Goal: Task Accomplishment & Management: Use online tool/utility

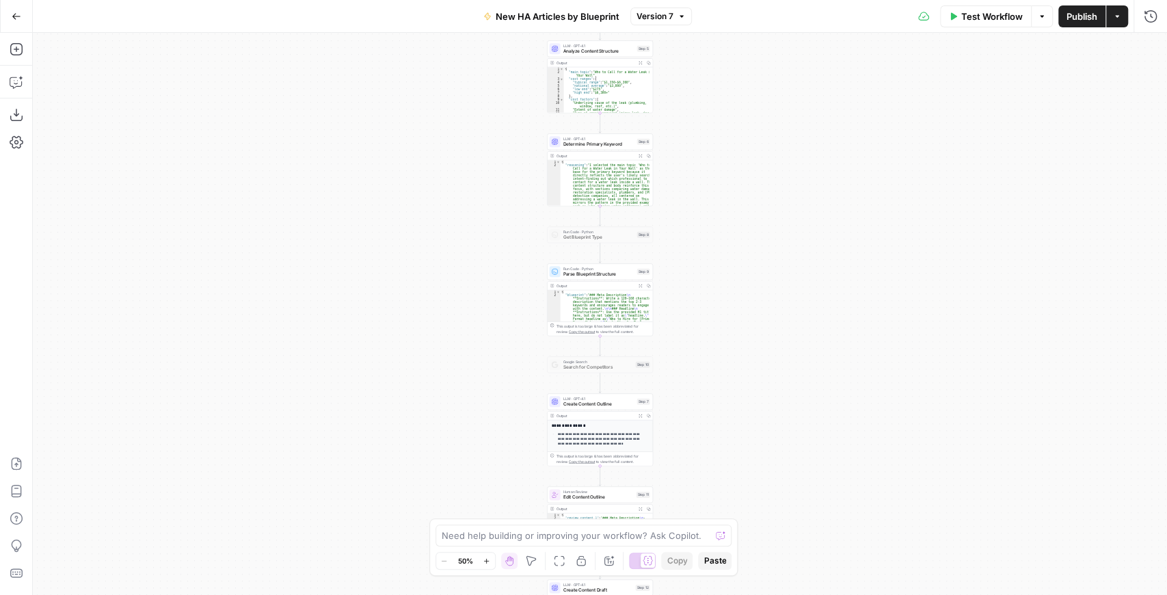
click at [19, 16] on icon "button" at bounding box center [16, 16] width 8 height 6
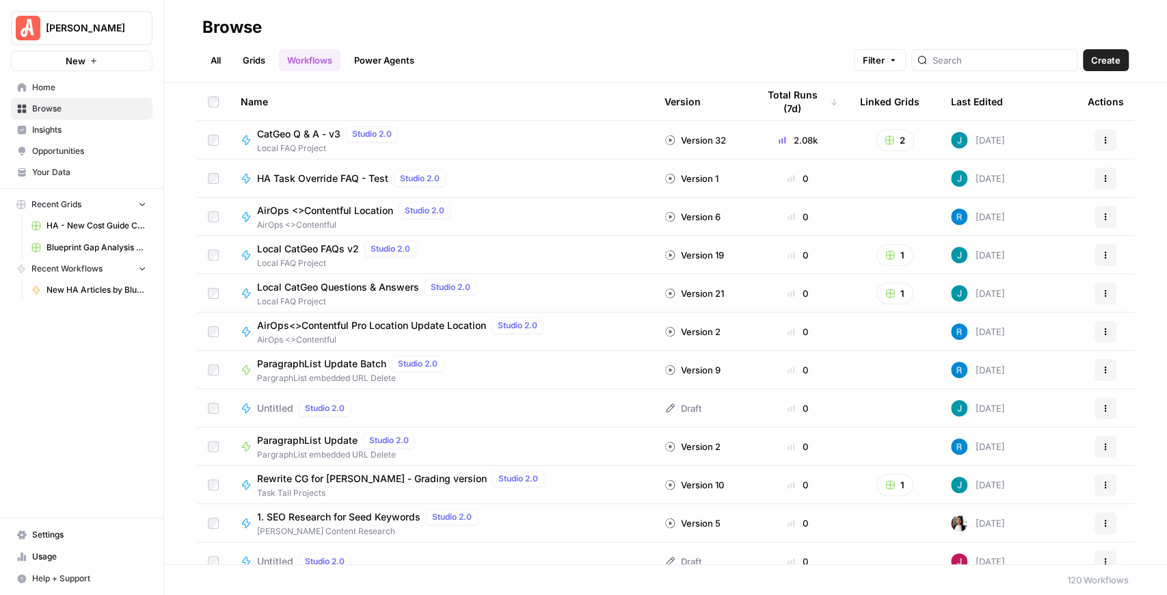
click at [260, 64] on link "Grids" at bounding box center [253, 60] width 39 height 22
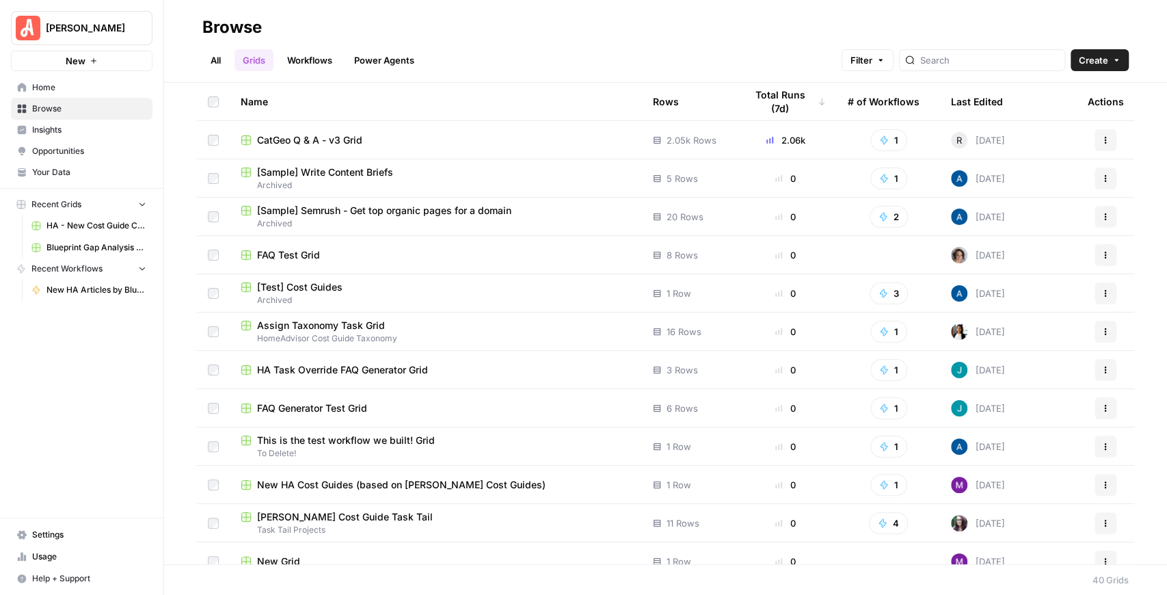
click at [1085, 67] on button "Create" at bounding box center [1099, 60] width 58 height 22
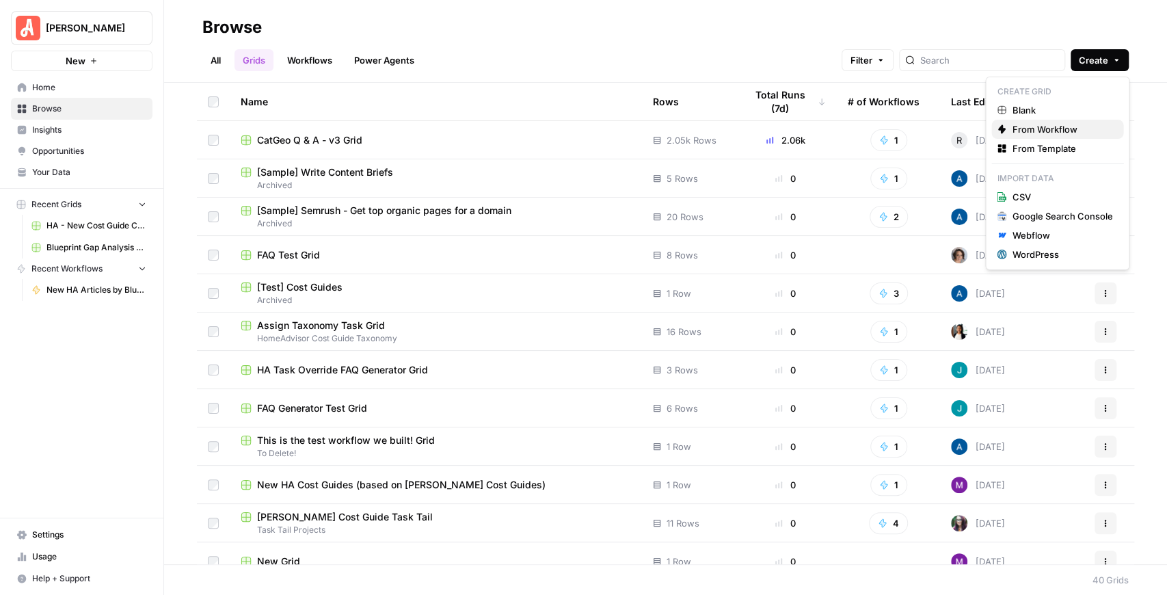
click at [1050, 128] on span "From Workflow" at bounding box center [1061, 129] width 100 height 14
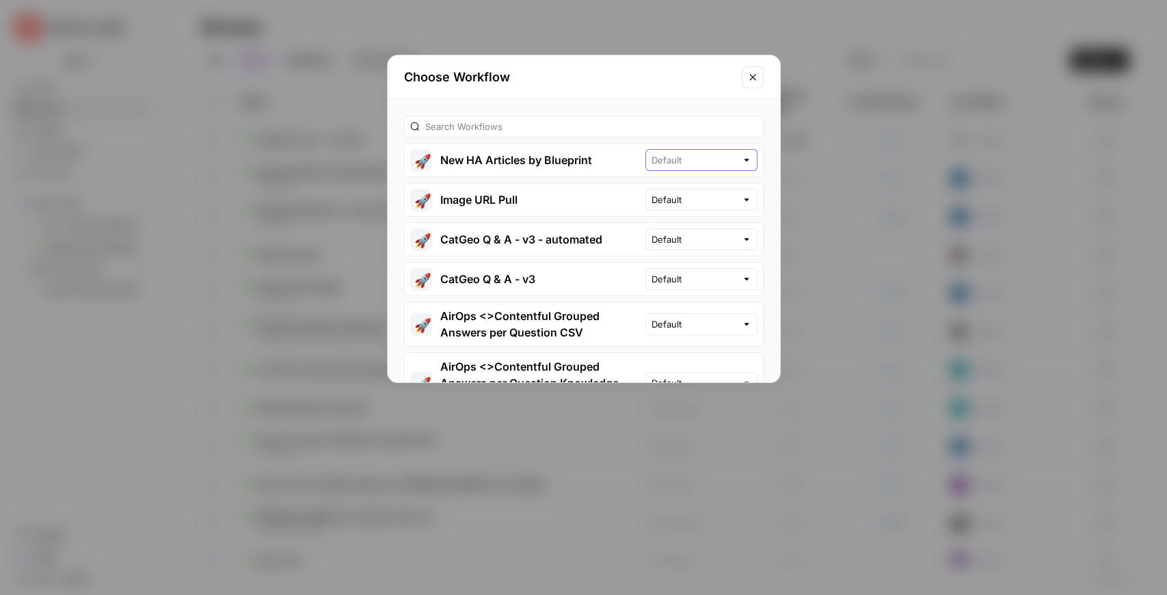
click at [719, 157] on input "text" at bounding box center [693, 160] width 85 height 14
type input "Default"
click at [523, 163] on button "🚀 New HA Articles by Blueprint" at bounding box center [525, 160] width 241 height 33
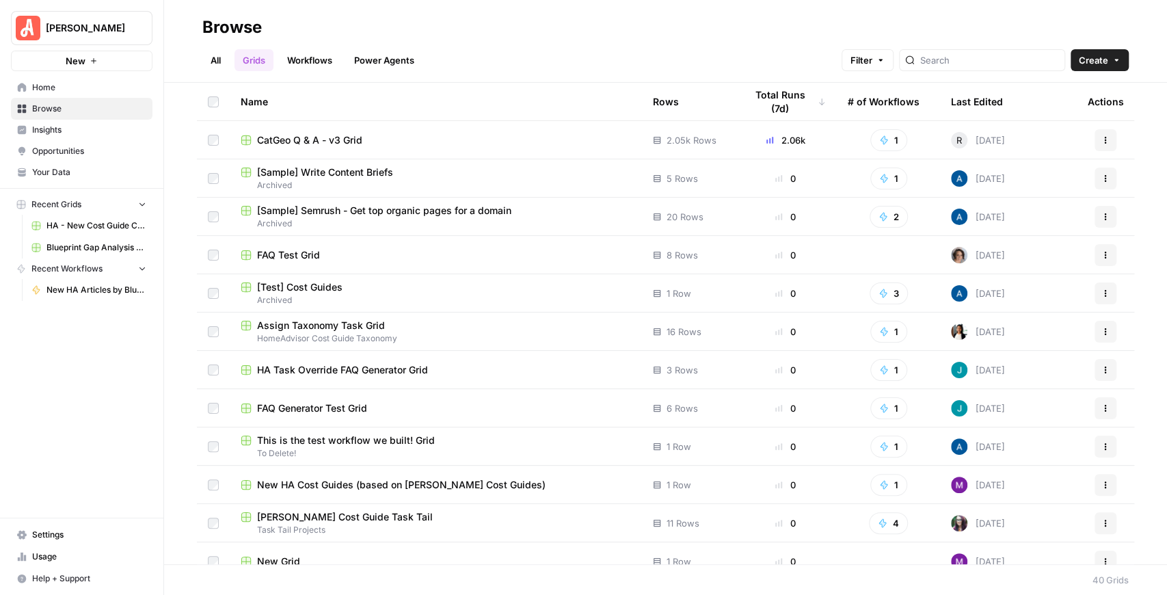
click at [1095, 70] on button "Create" at bounding box center [1099, 60] width 58 height 22
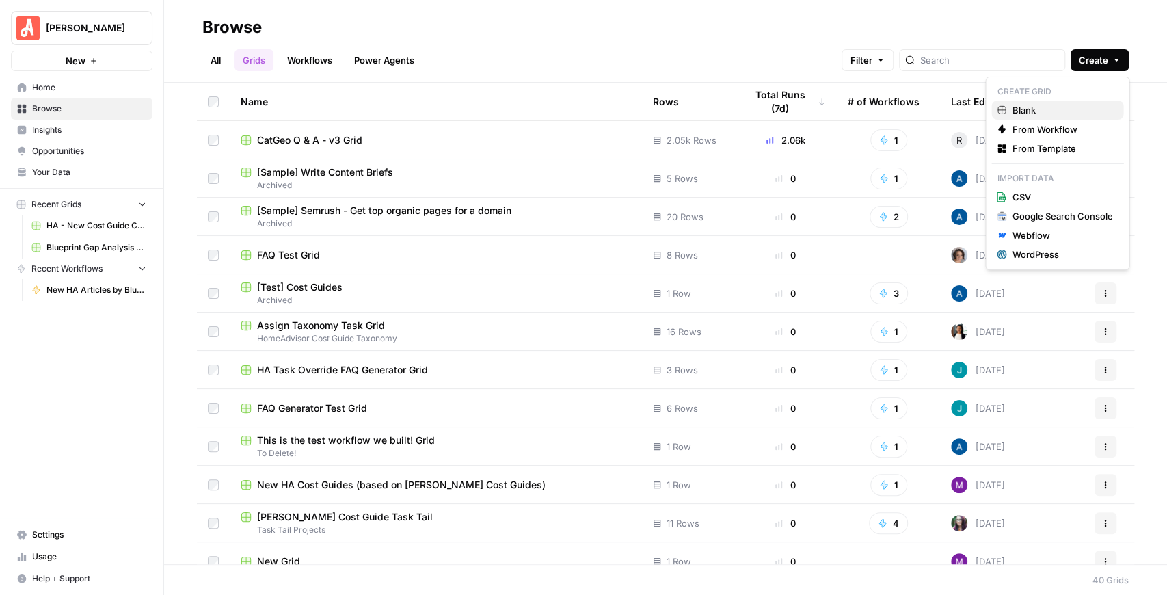
click at [1045, 113] on span "Blank" at bounding box center [1061, 110] width 100 height 14
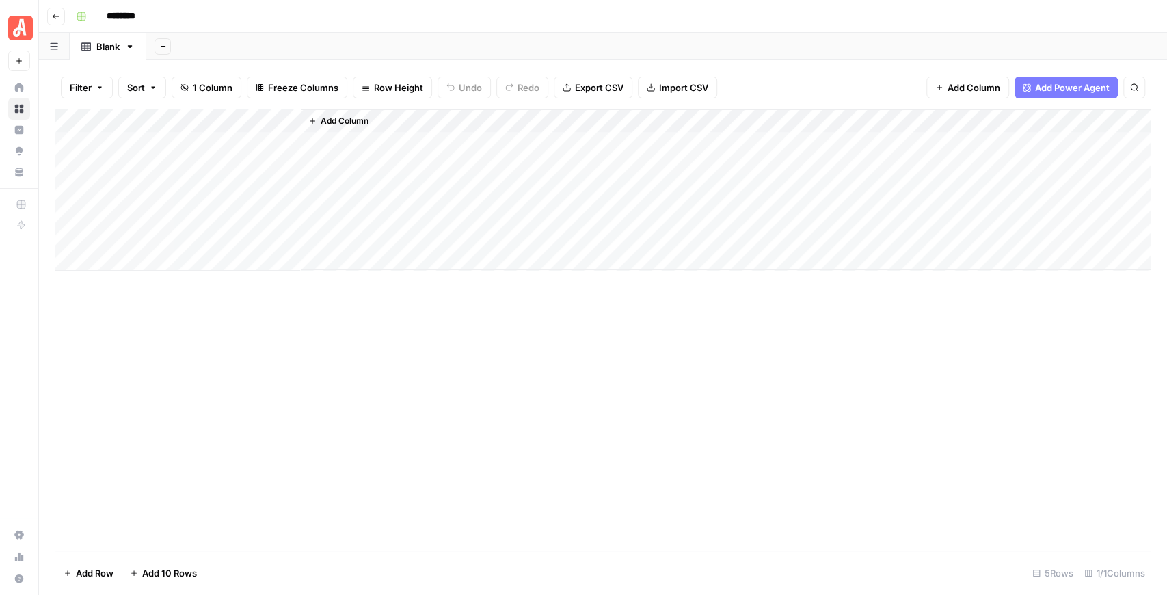
click at [339, 122] on span "Add Column" at bounding box center [345, 121] width 48 height 12
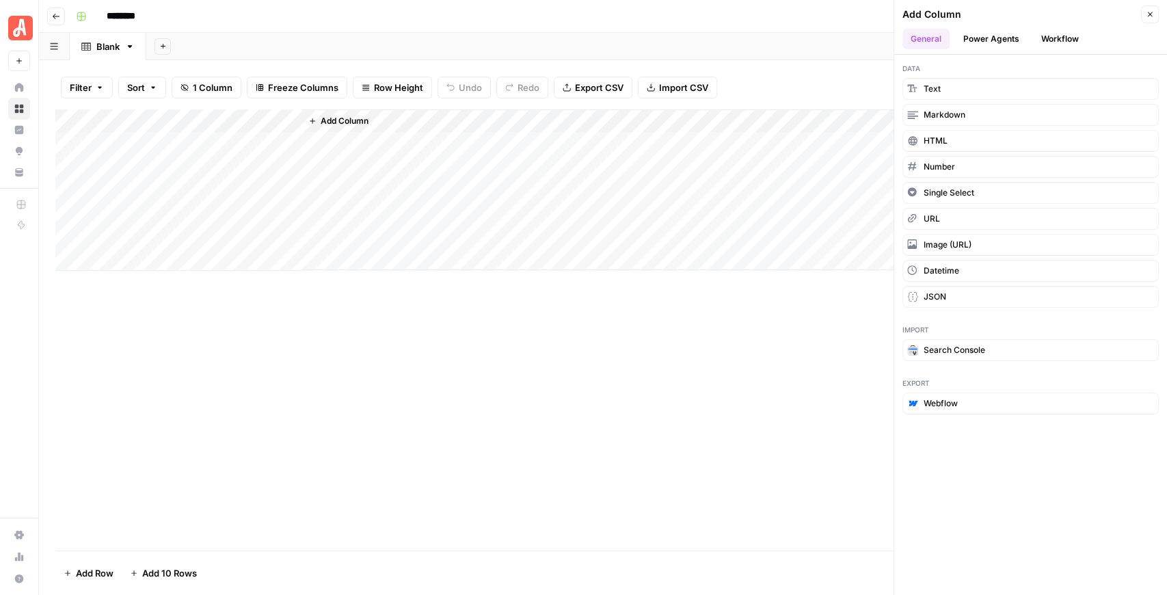
click at [1062, 46] on button "Workflow" at bounding box center [1060, 39] width 54 height 21
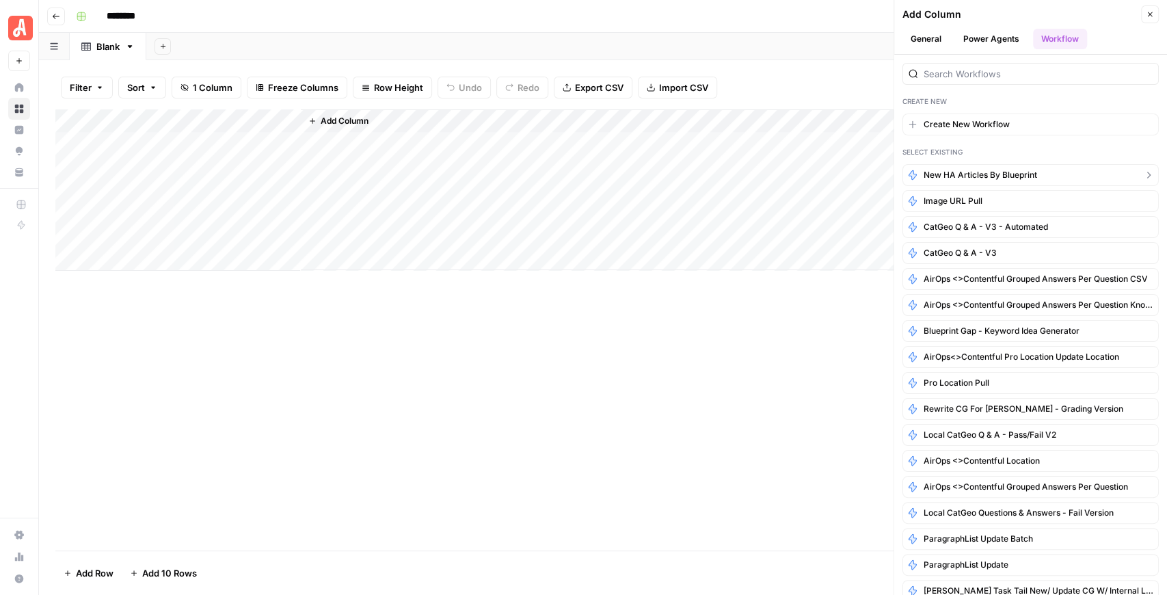
click at [1020, 169] on span "New HA Articles by Blueprint" at bounding box center [979, 175] width 113 height 12
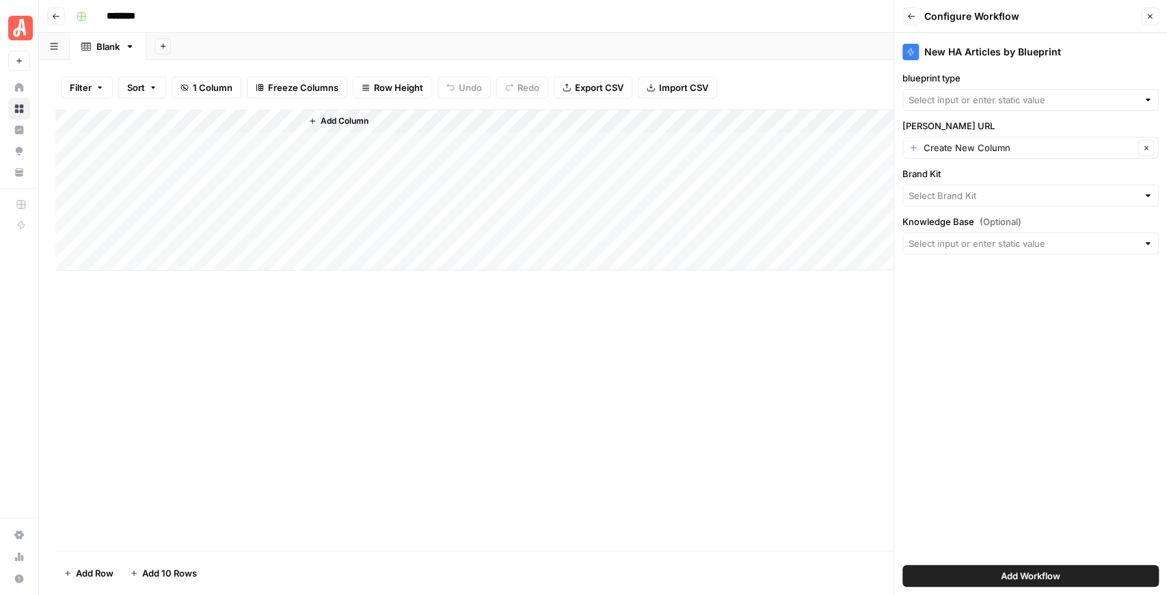
click at [985, 107] on div at bounding box center [1030, 100] width 256 height 22
click at [965, 148] on span "Title" at bounding box center [1027, 149] width 228 height 14
type input "Title"
click at [963, 189] on input "Brand Kit" at bounding box center [1022, 196] width 229 height 14
click at [964, 226] on span "HomeAdvisor" at bounding box center [1027, 226] width 228 height 14
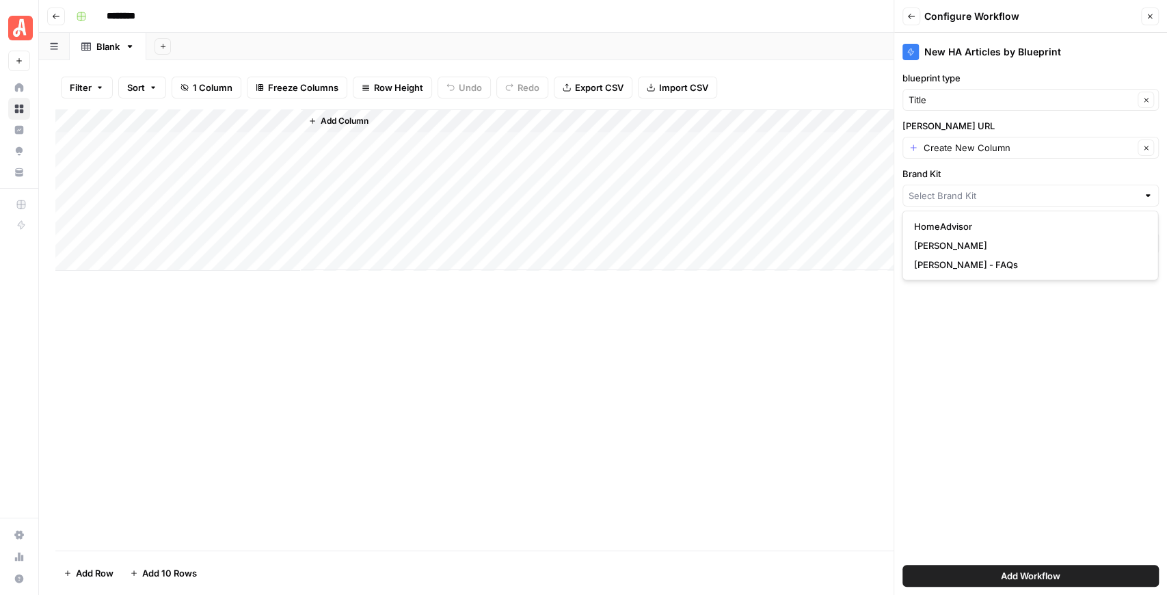
type input "HomeAdvisor"
click at [962, 249] on div at bounding box center [1030, 243] width 256 height 22
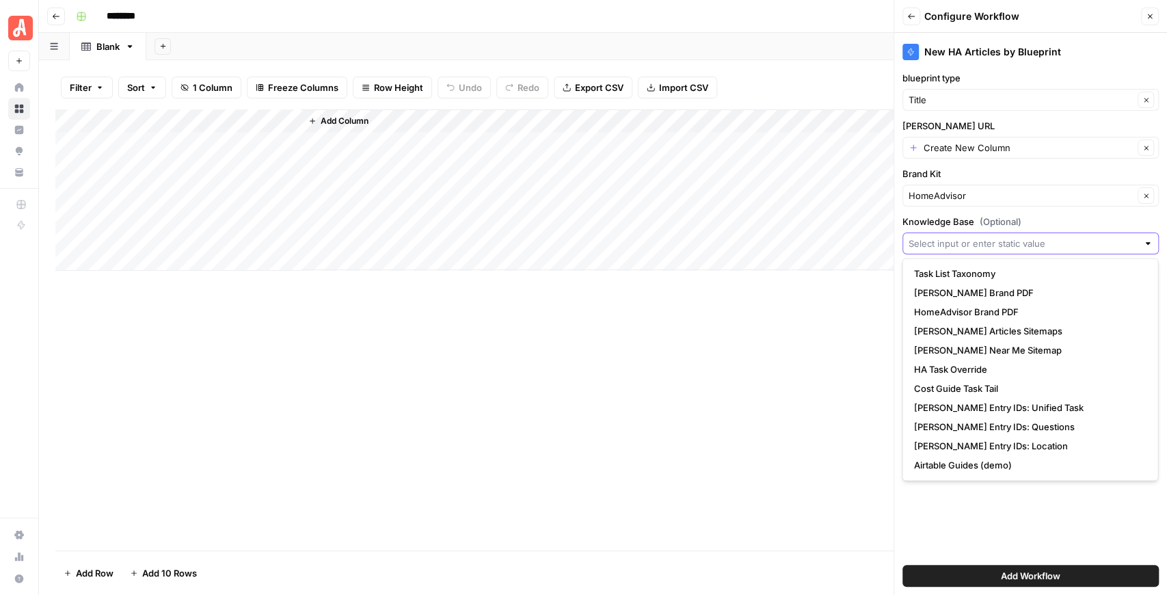
click at [960, 242] on input "Knowledge Base (Optional)" at bounding box center [1022, 243] width 229 height 14
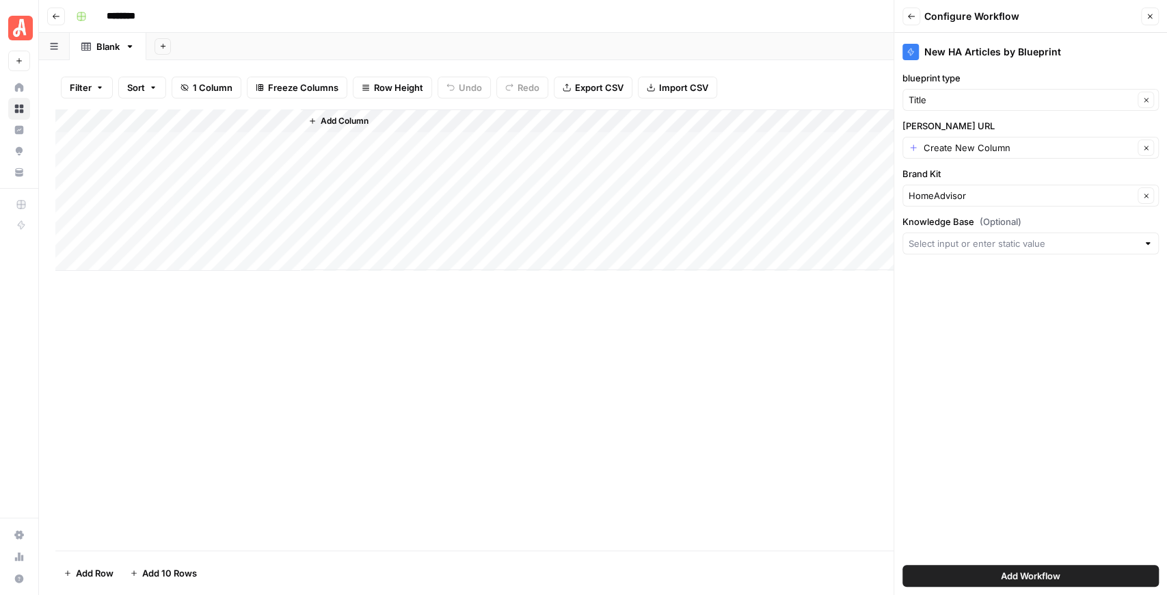
click at [1014, 577] on span "Add Workflow" at bounding box center [1029, 576] width 59 height 14
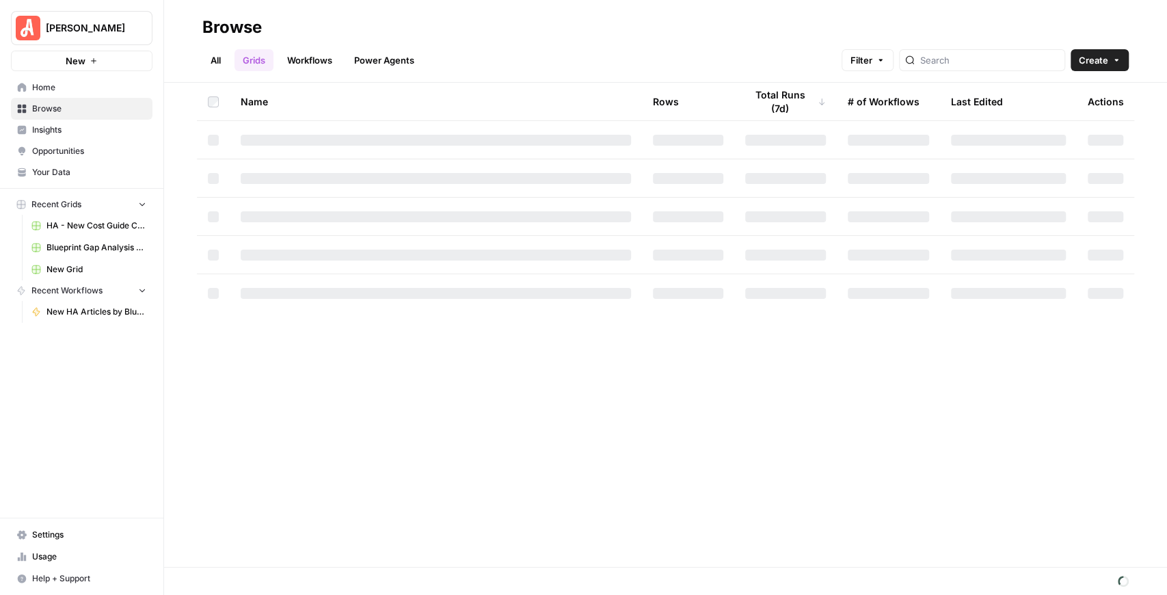
click at [224, 60] on link "All" at bounding box center [215, 60] width 27 height 22
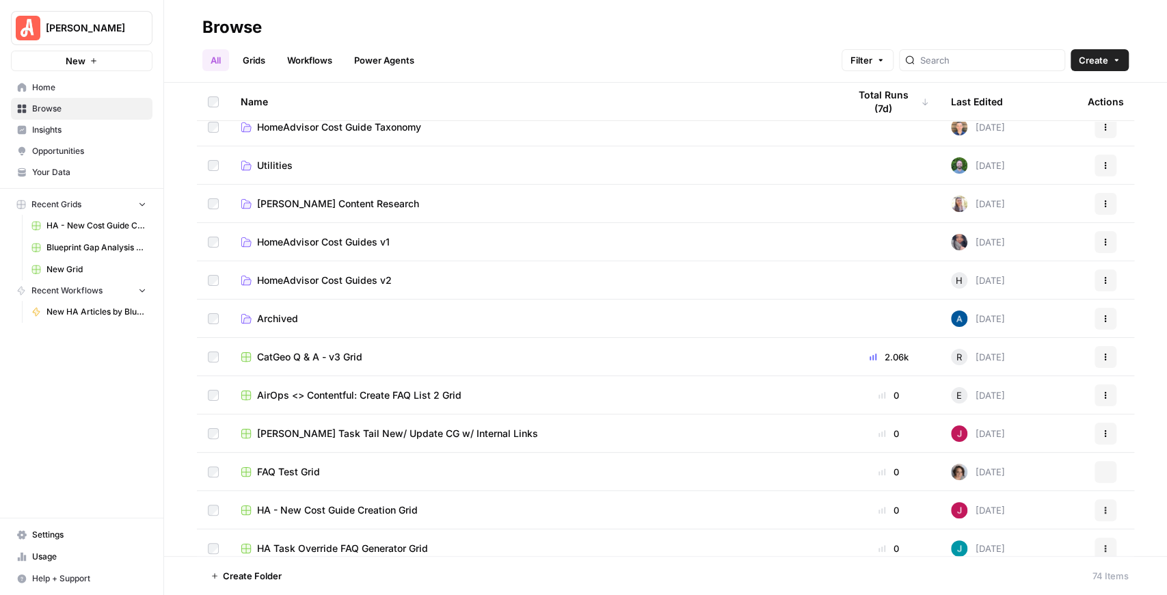
scroll to position [318, 0]
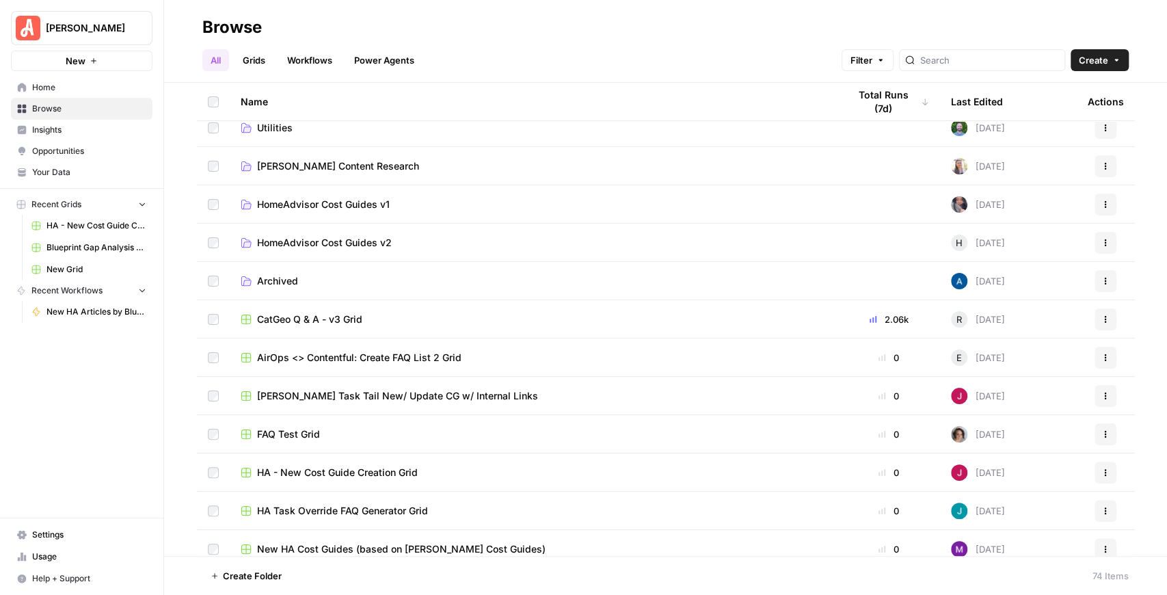
click at [364, 63] on link "Power Agents" at bounding box center [384, 60] width 77 height 22
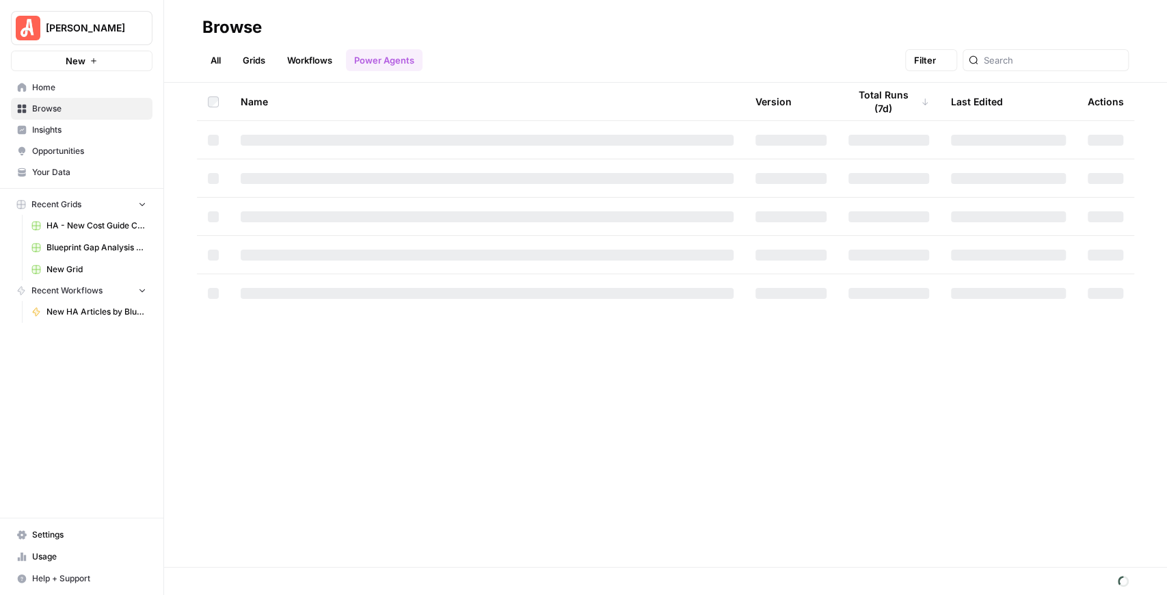
click at [326, 62] on link "Workflows" at bounding box center [310, 60] width 62 height 22
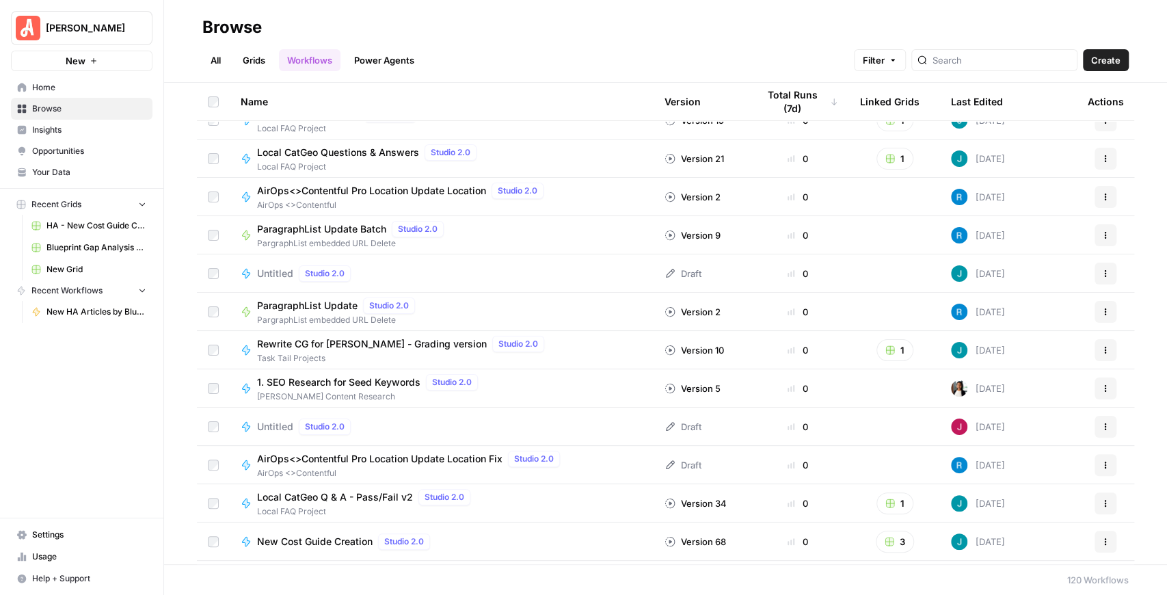
scroll to position [182, 0]
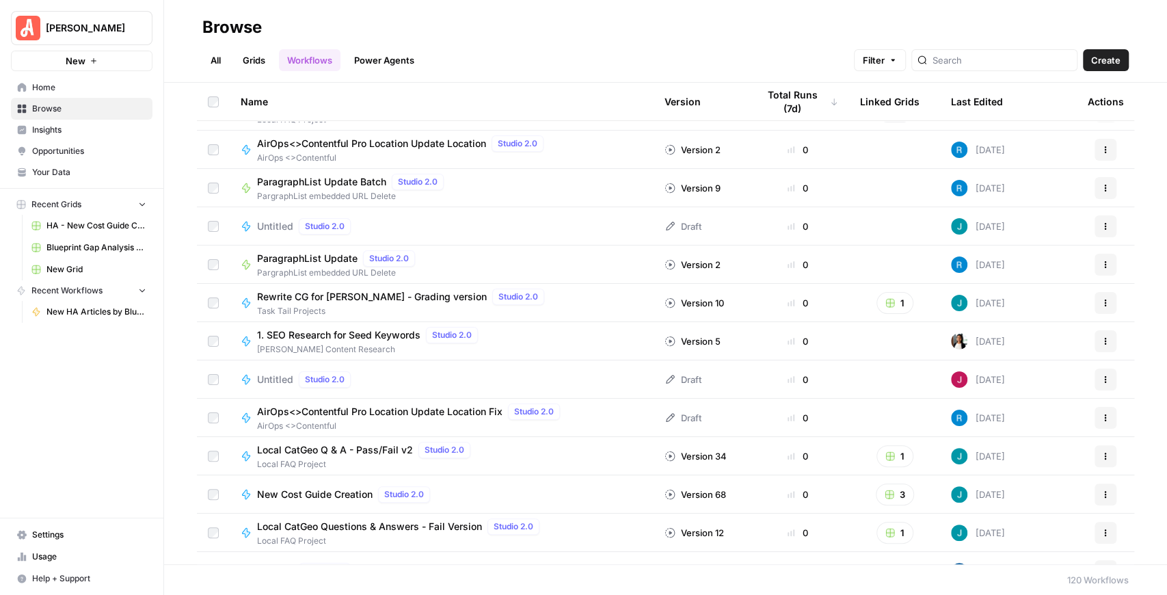
click at [268, 56] on link "Grids" at bounding box center [253, 60] width 39 height 22
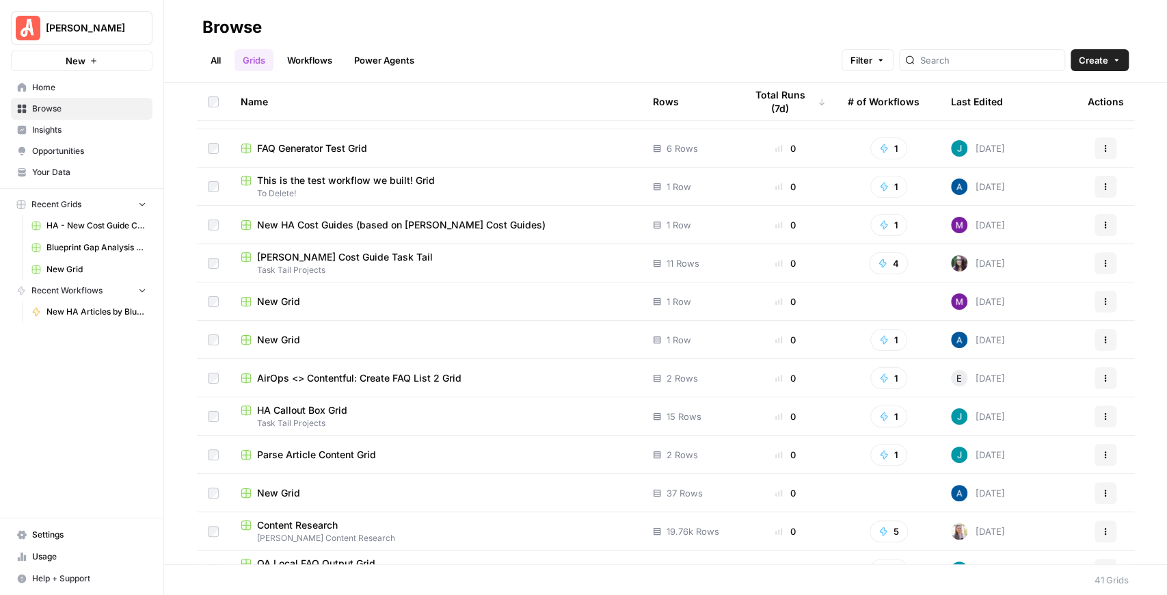
scroll to position [273, 0]
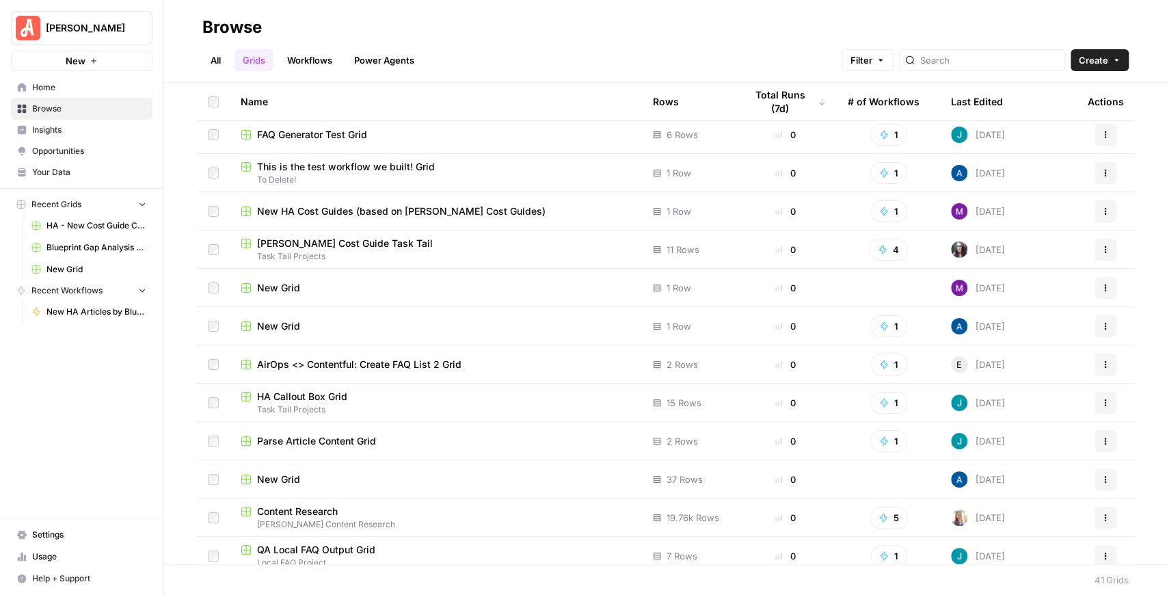
drag, startPoint x: 195, startPoint y: 62, endPoint x: 217, endPoint y: 59, distance: 22.0
click at [197, 62] on header "Browse All Grids Workflows Power Agents Filter Create" at bounding box center [665, 41] width 1003 height 83
click at [217, 59] on link "All" at bounding box center [215, 60] width 27 height 22
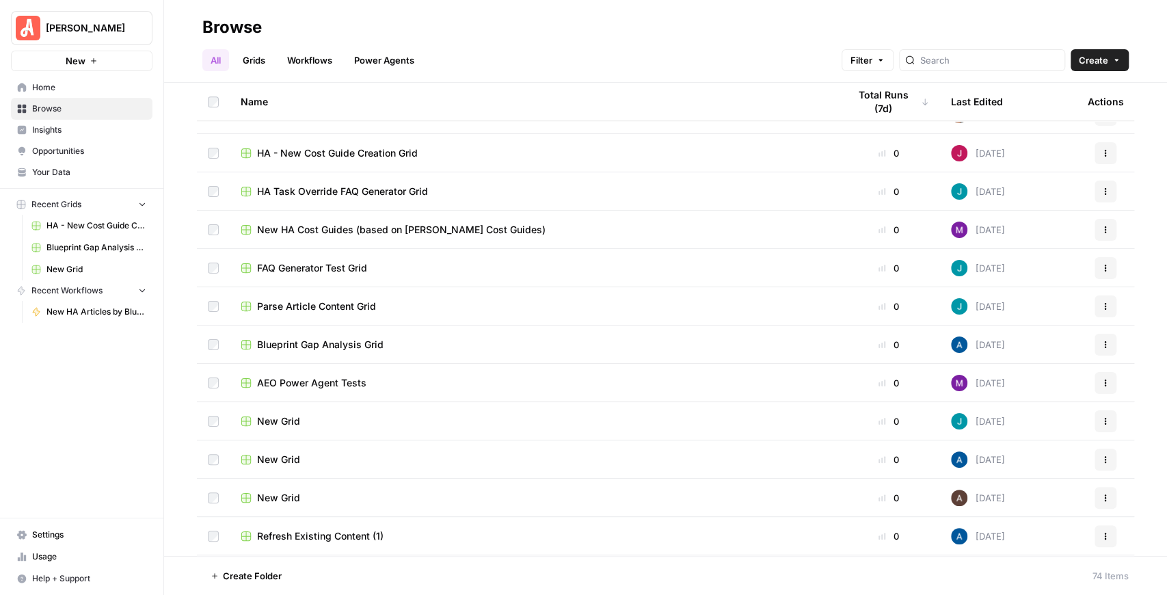
scroll to position [683, 0]
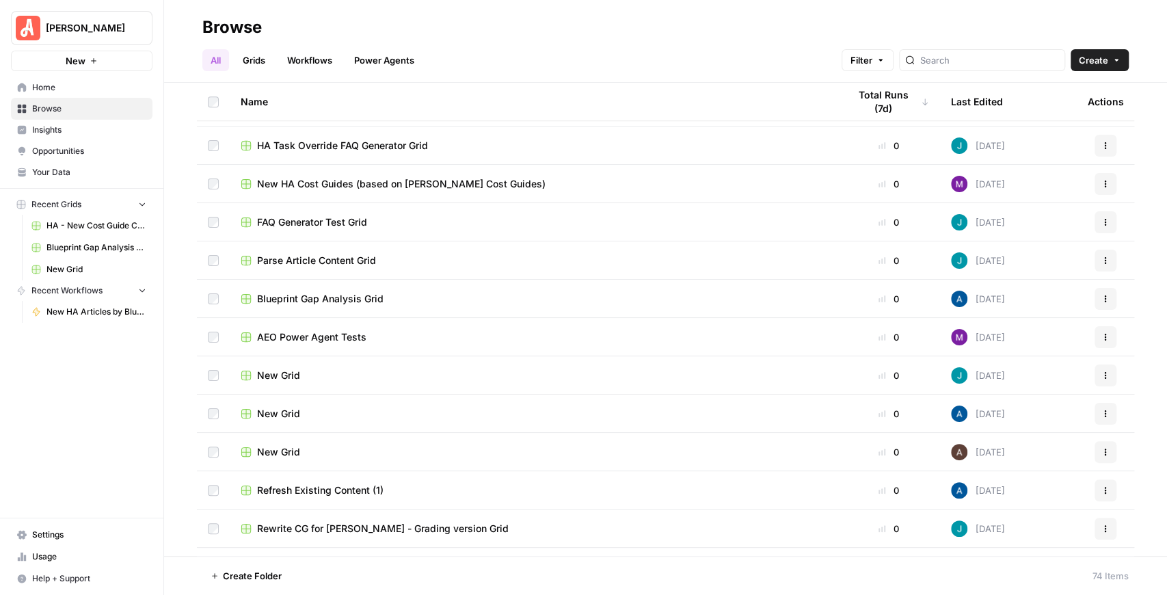
click at [1081, 62] on span "Create" at bounding box center [1092, 60] width 29 height 14
click at [1059, 105] on span "Grid" at bounding box center [1073, 112] width 77 height 14
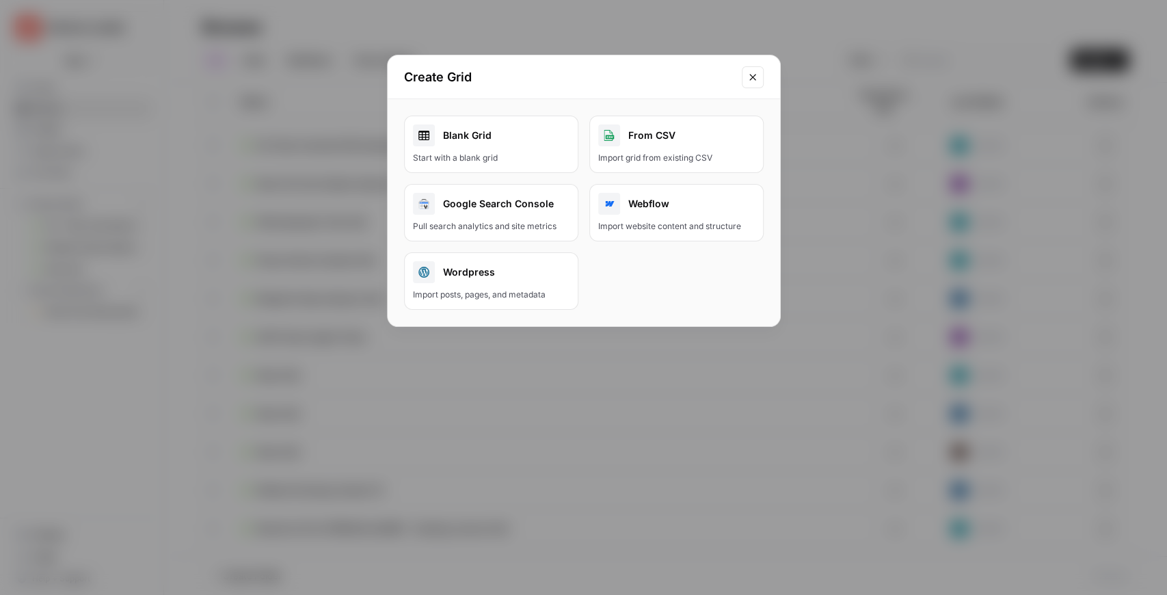
click at [757, 72] on icon "Close modal" at bounding box center [752, 77] width 11 height 11
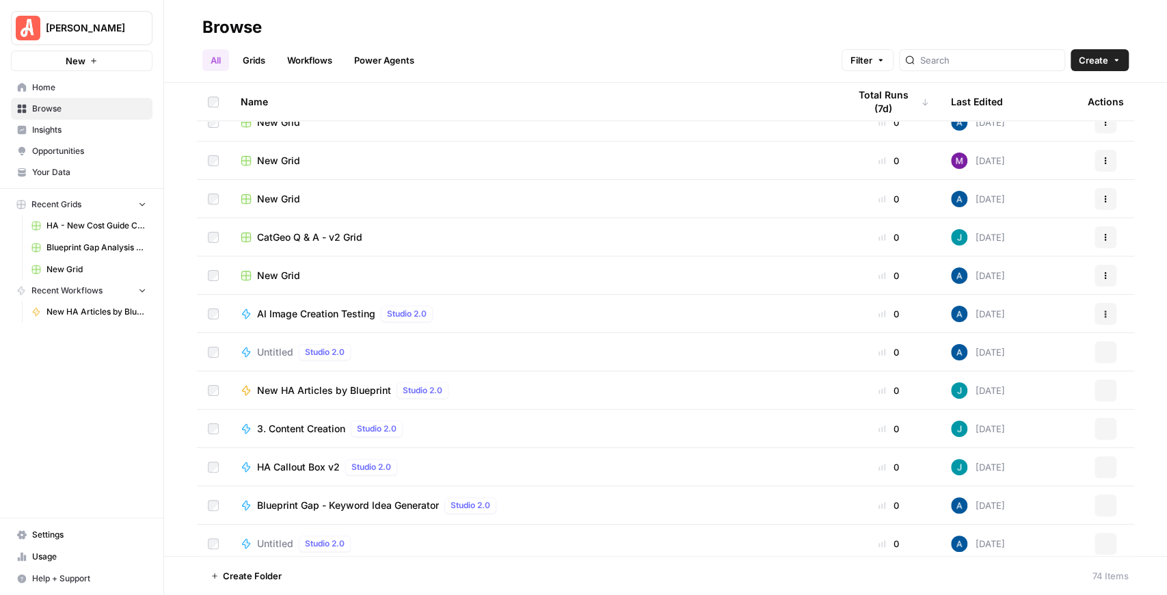
scroll to position [1139, 0]
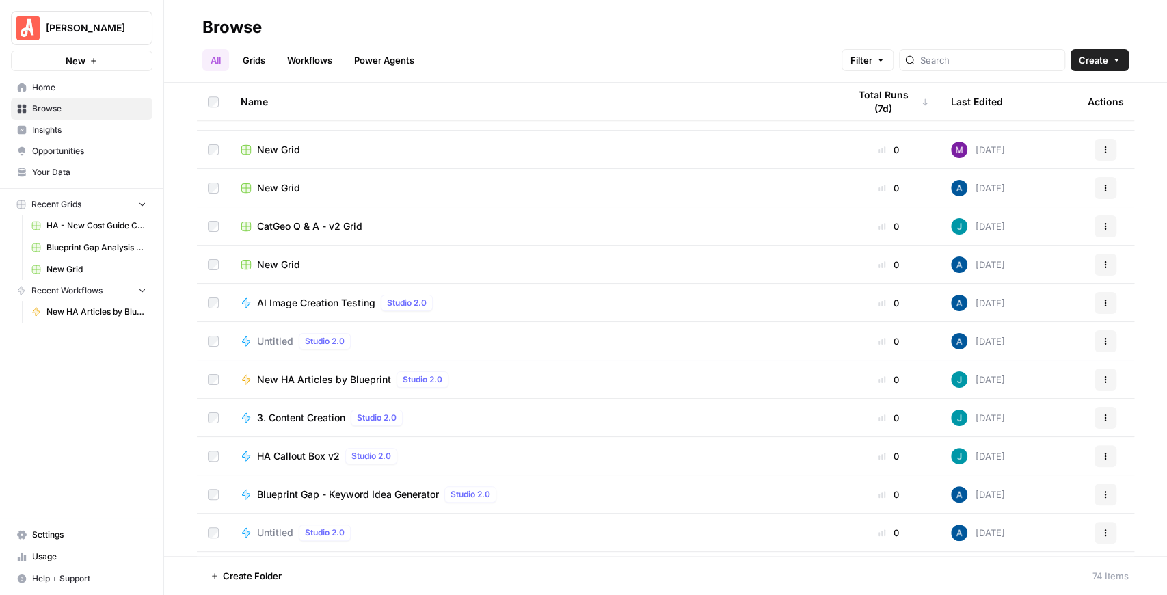
click at [291, 262] on span "New Grid" at bounding box center [278, 265] width 43 height 14
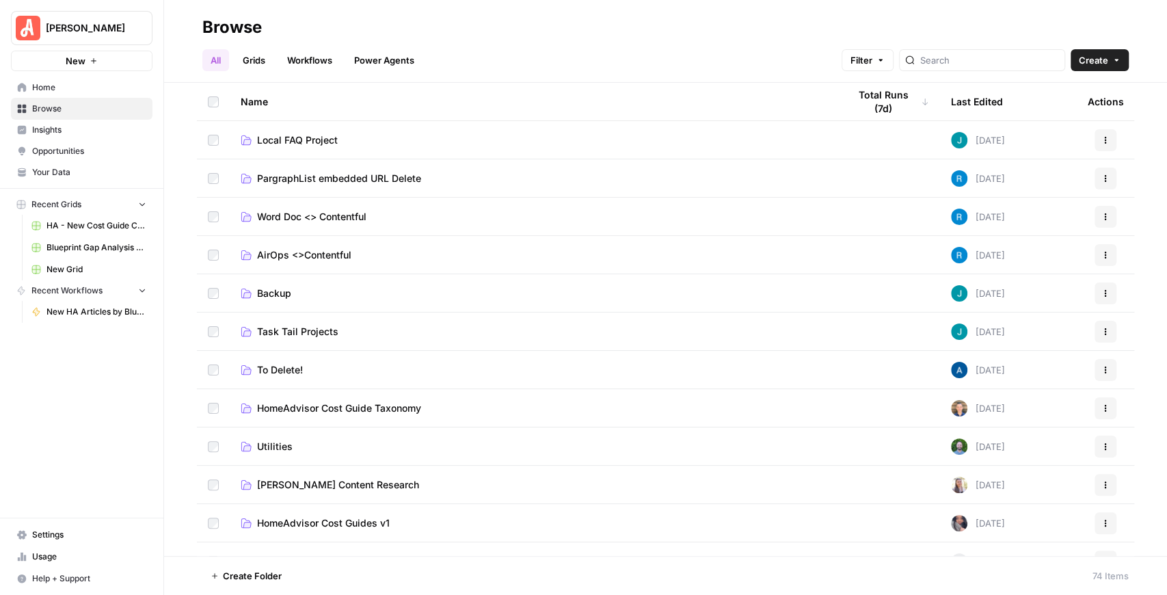
click at [243, 59] on link "Grids" at bounding box center [253, 60] width 39 height 22
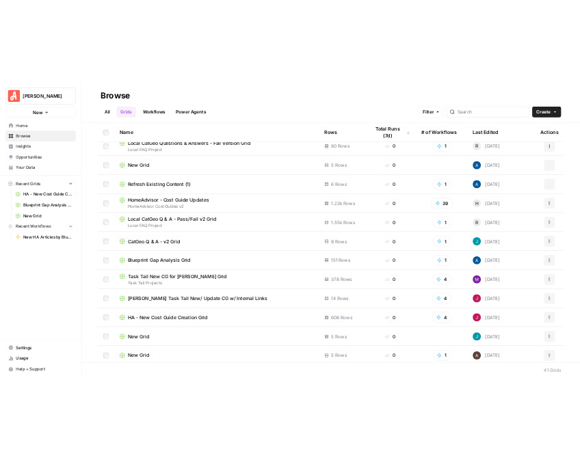
scroll to position [1126, 0]
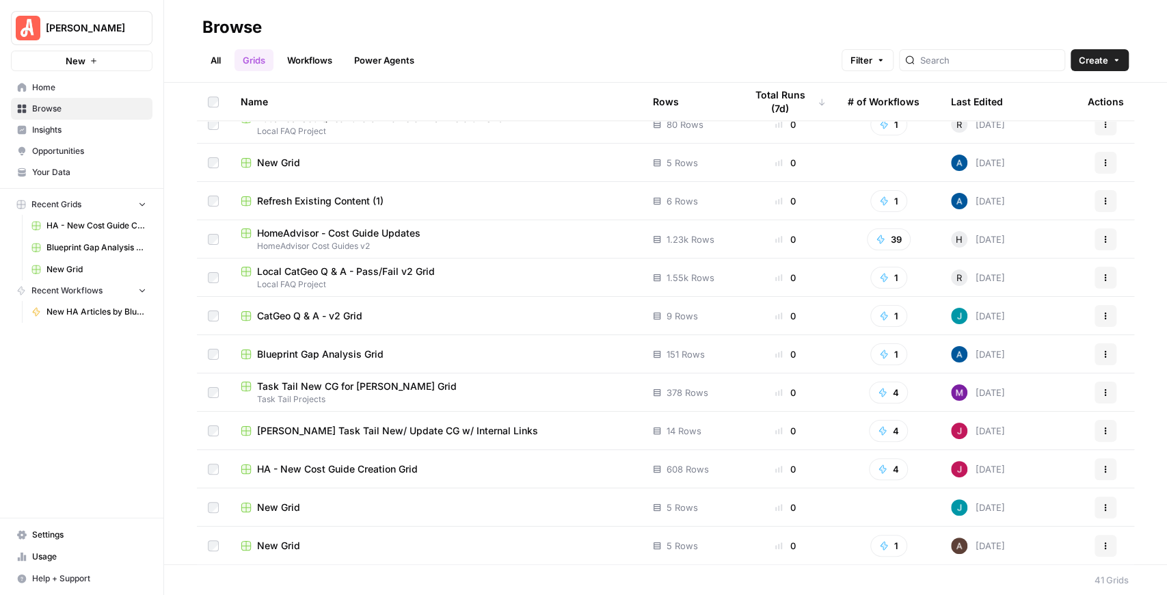
click at [287, 544] on span "New Grid" at bounding box center [278, 546] width 43 height 14
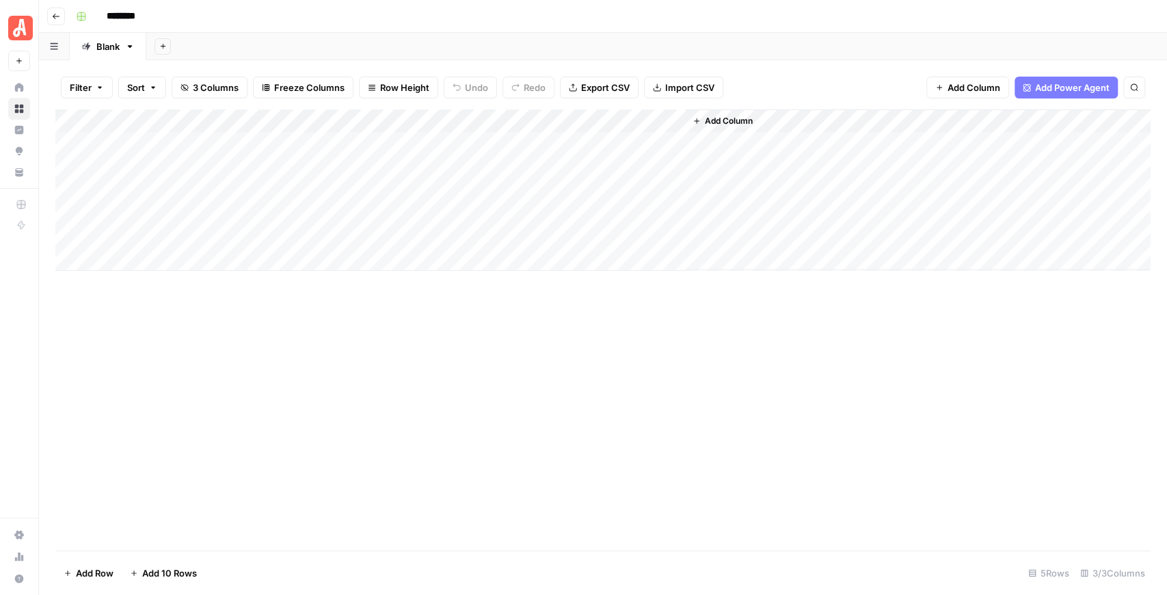
click at [657, 120] on div "Add Column" at bounding box center [602, 189] width 1095 height 161
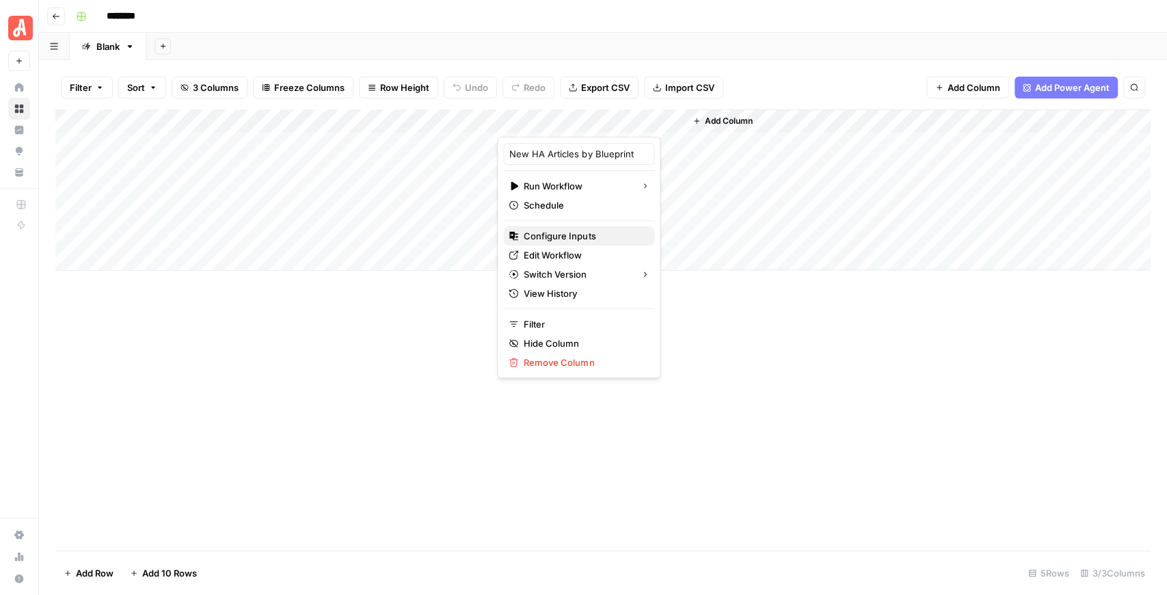
click at [577, 232] on span "Configure Inputs" at bounding box center [583, 236] width 120 height 14
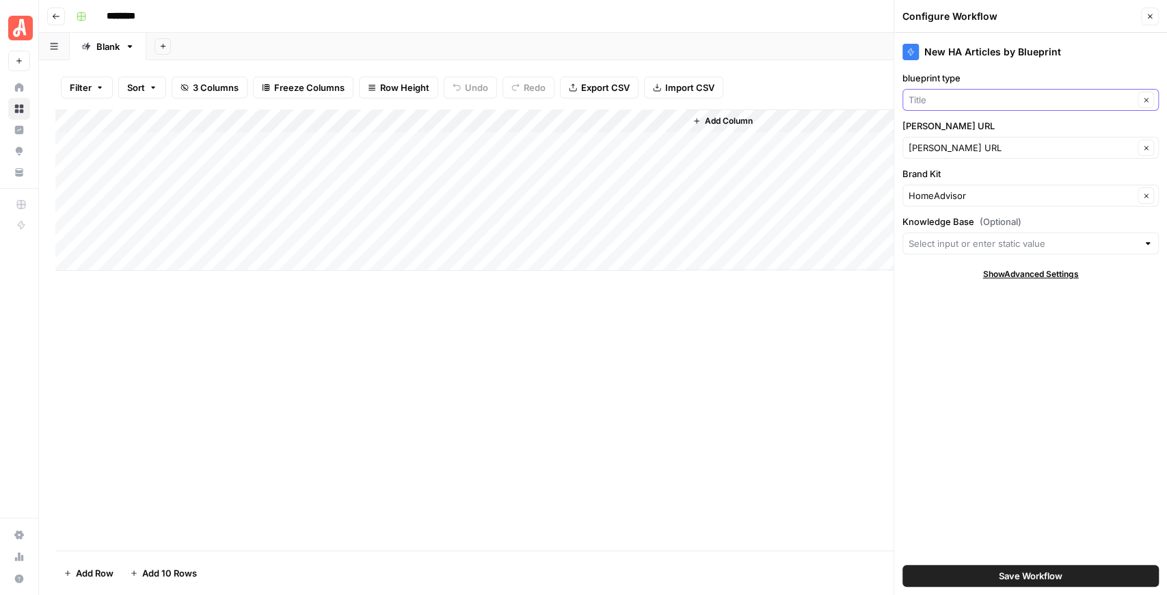
click at [940, 98] on input "blueprint type" at bounding box center [1020, 100] width 225 height 14
type input "Title"
click at [970, 77] on label "blueprint type" at bounding box center [1030, 78] width 256 height 14
click at [970, 93] on input "Title" at bounding box center [1020, 100] width 225 height 14
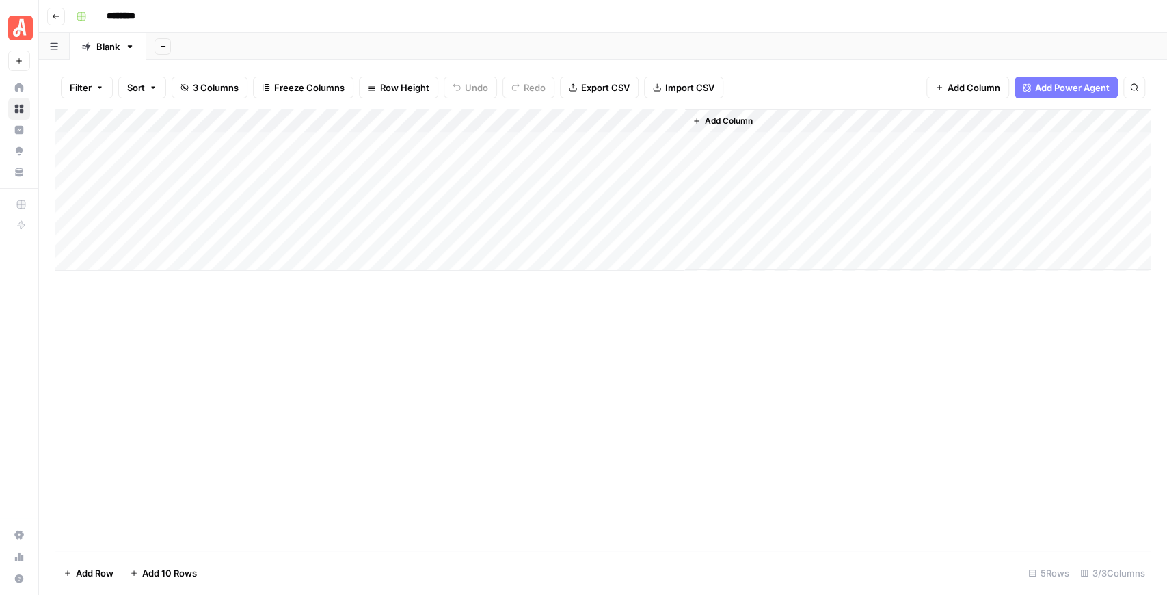
click at [52, 21] on button "Go back" at bounding box center [56, 17] width 18 height 18
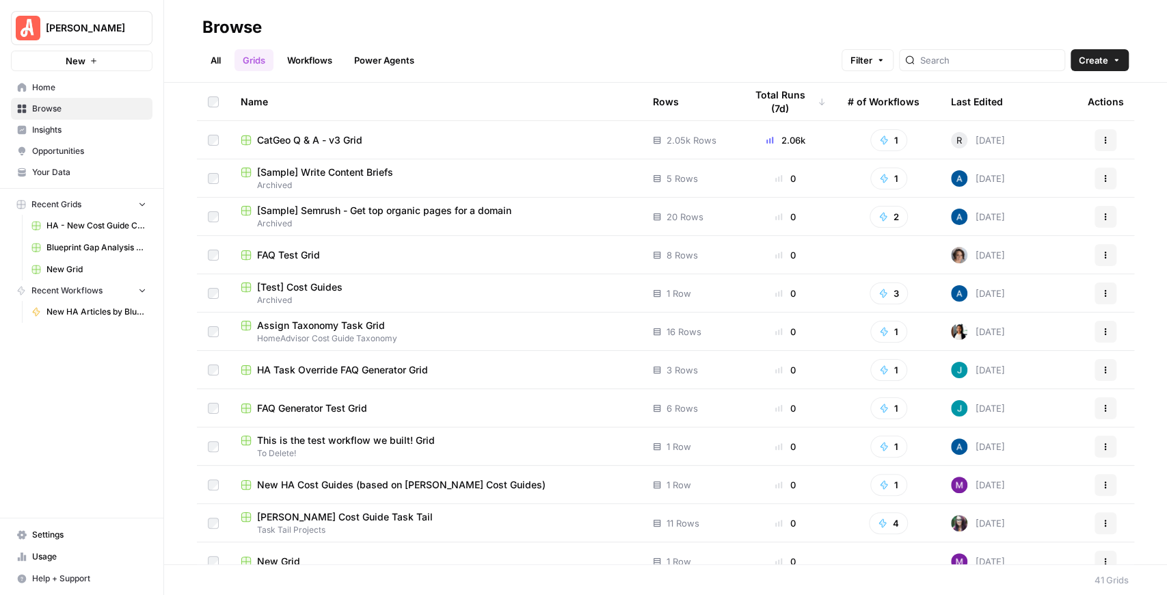
click at [1075, 64] on button "Create" at bounding box center [1099, 60] width 58 height 22
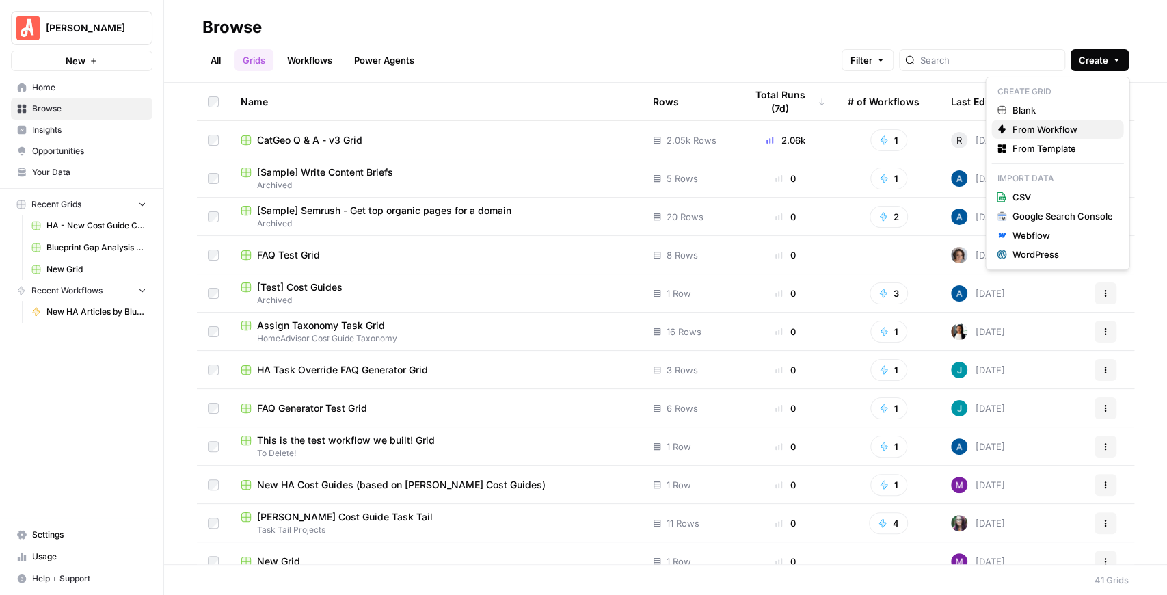
click at [1045, 130] on span "From Workflow" at bounding box center [1061, 129] width 100 height 14
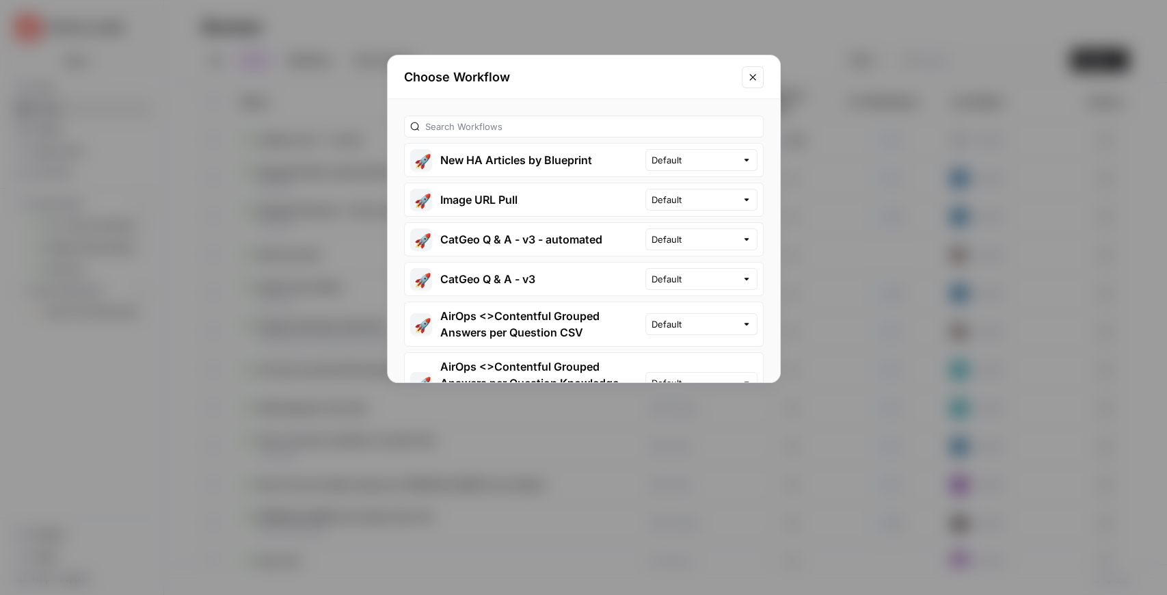
click at [500, 162] on button "🚀 New HA Articles by Blueprint" at bounding box center [525, 160] width 241 height 33
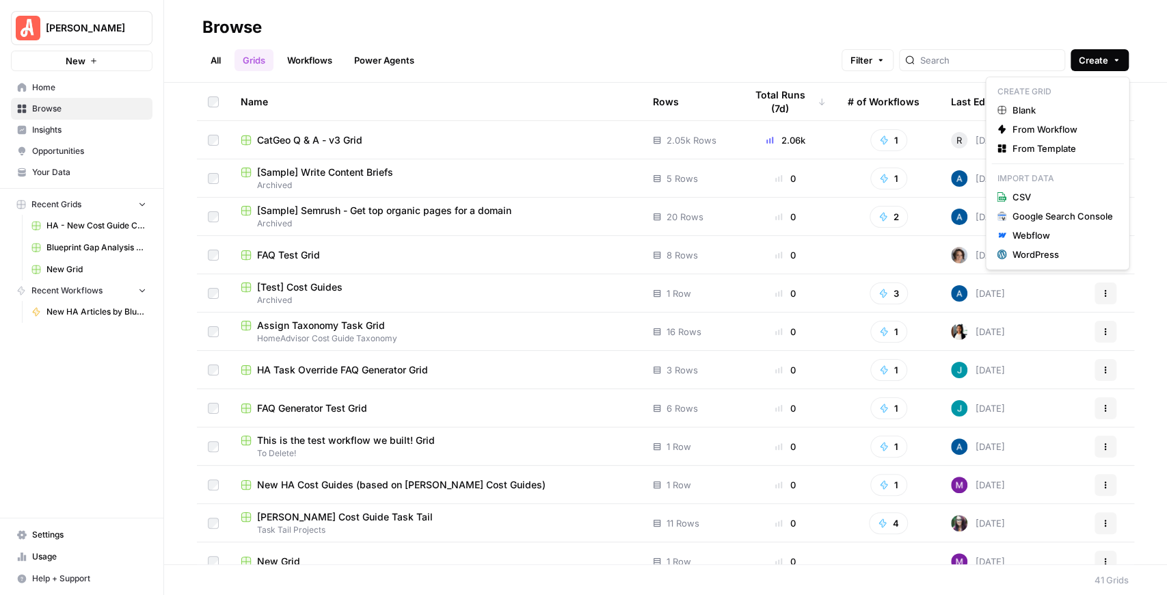
click at [1089, 58] on span "Create" at bounding box center [1092, 60] width 29 height 14
click at [1043, 129] on span "From Workflow" at bounding box center [1061, 129] width 100 height 14
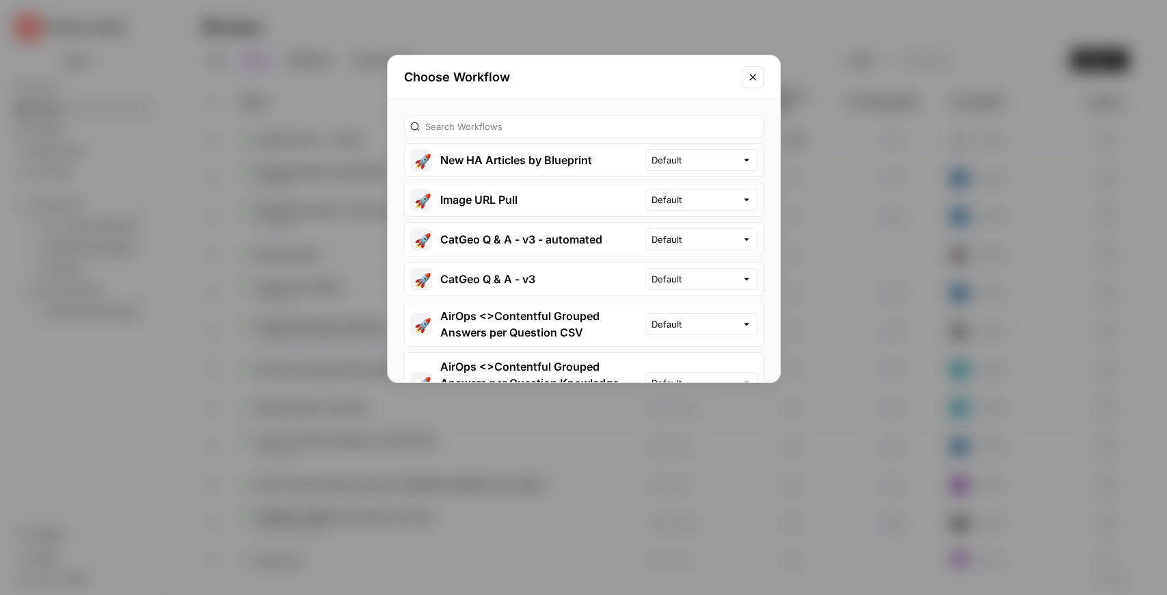
click at [532, 161] on button "🚀 New HA Articles by Blueprint" at bounding box center [525, 160] width 241 height 33
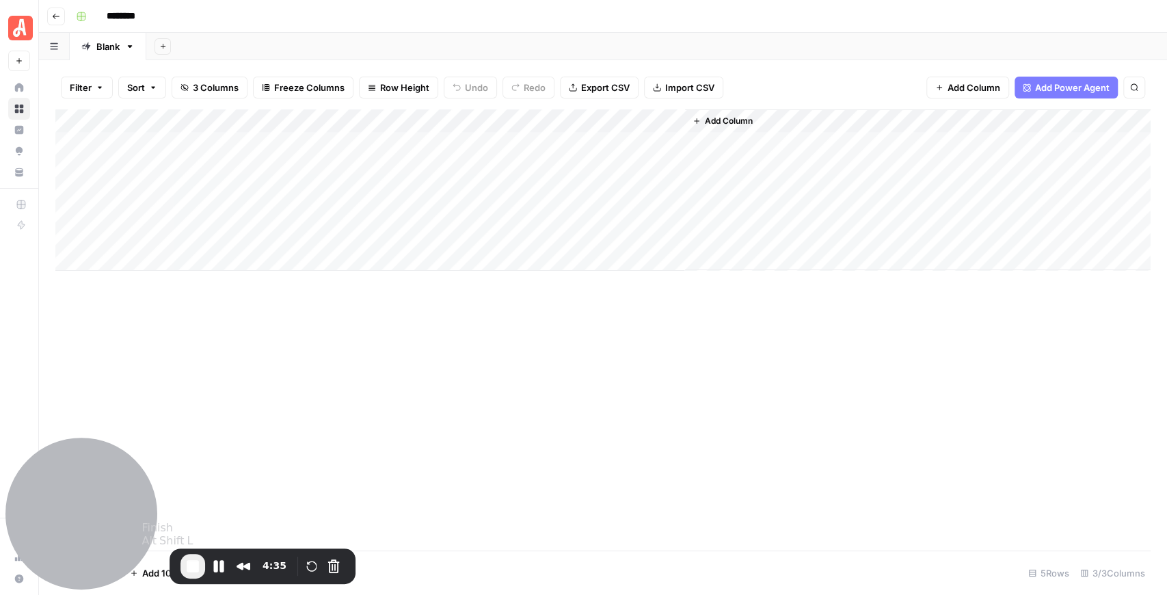
click at [195, 561] on span "End Recording" at bounding box center [193, 566] width 16 height 16
click at [193, 558] on span "End Recording" at bounding box center [193, 566] width 16 height 16
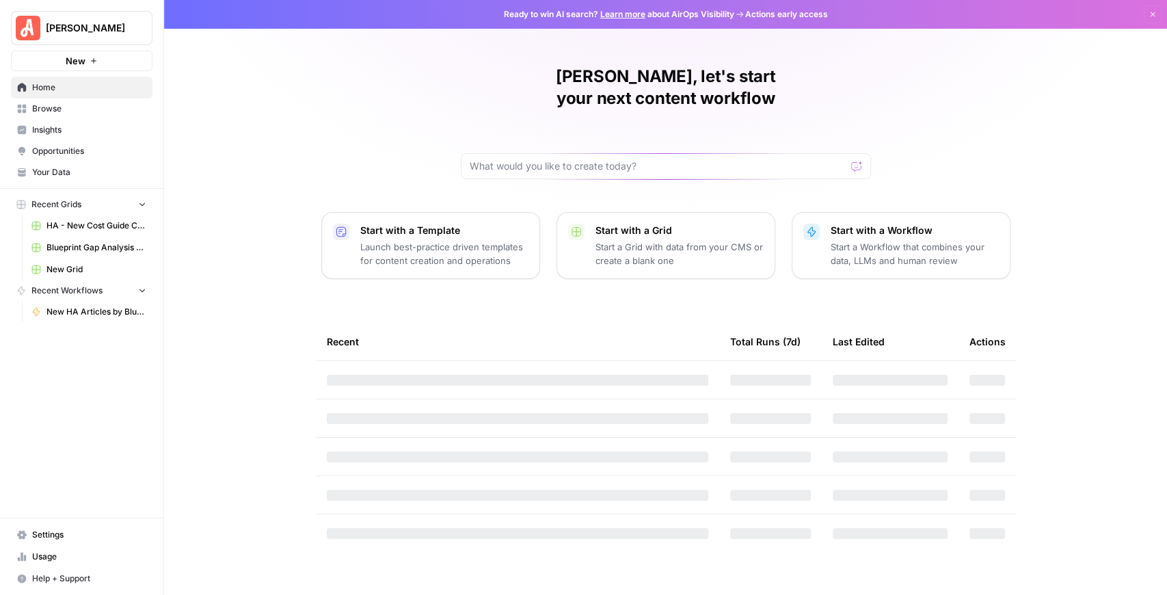
click at [103, 34] on span "[PERSON_NAME]" at bounding box center [87, 28] width 83 height 14
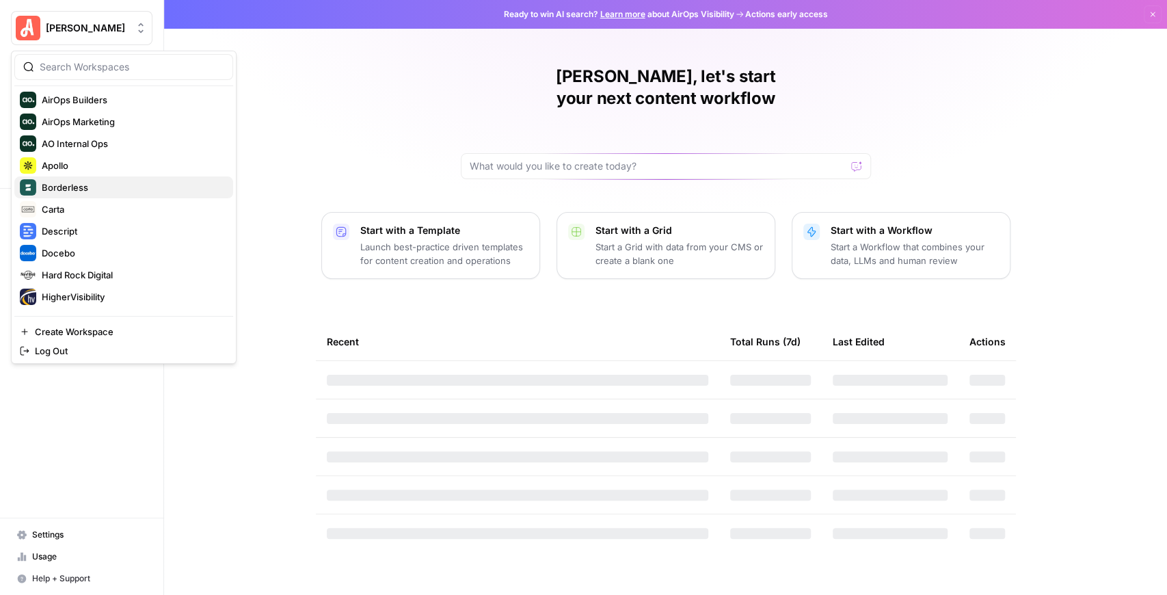
scroll to position [197, 0]
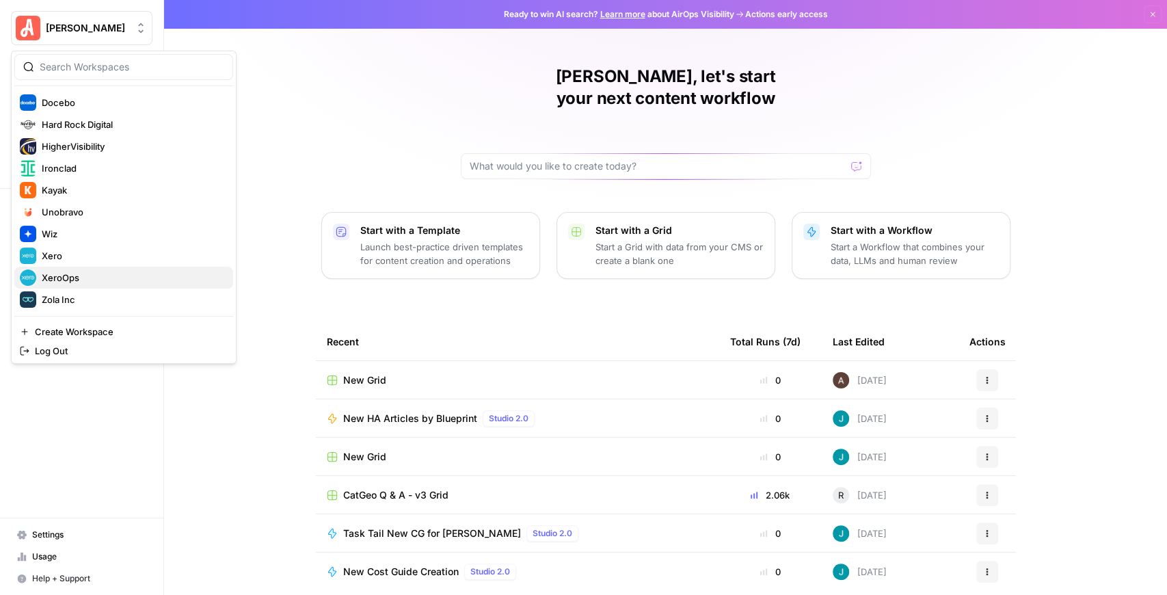
click at [82, 273] on span "XeroOps" at bounding box center [132, 278] width 180 height 14
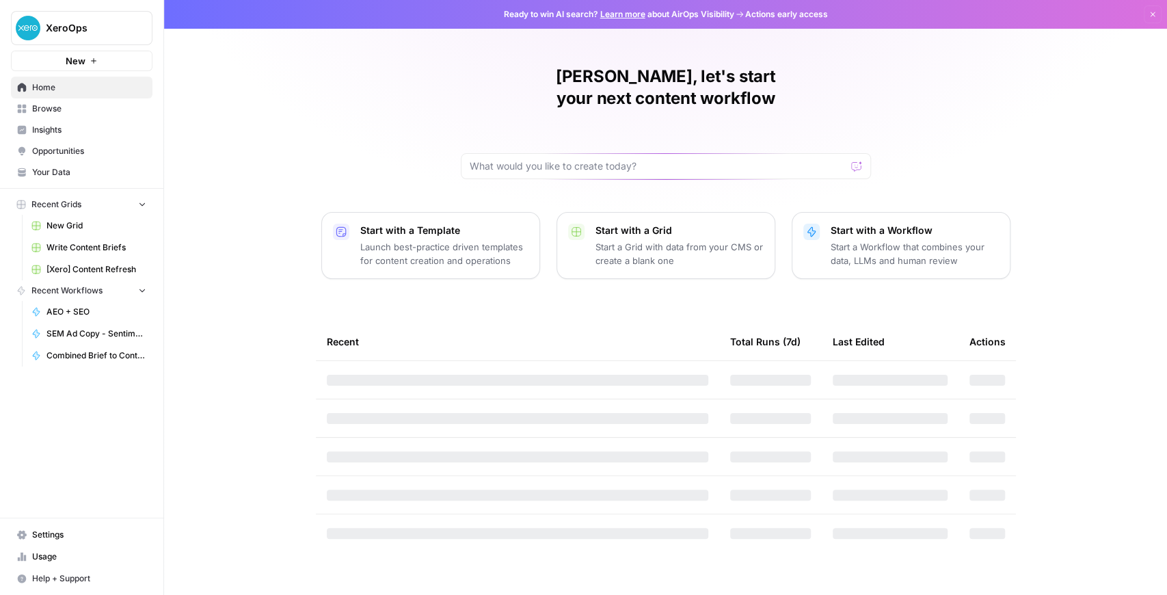
click at [75, 114] on span "Browse" at bounding box center [89, 109] width 114 height 12
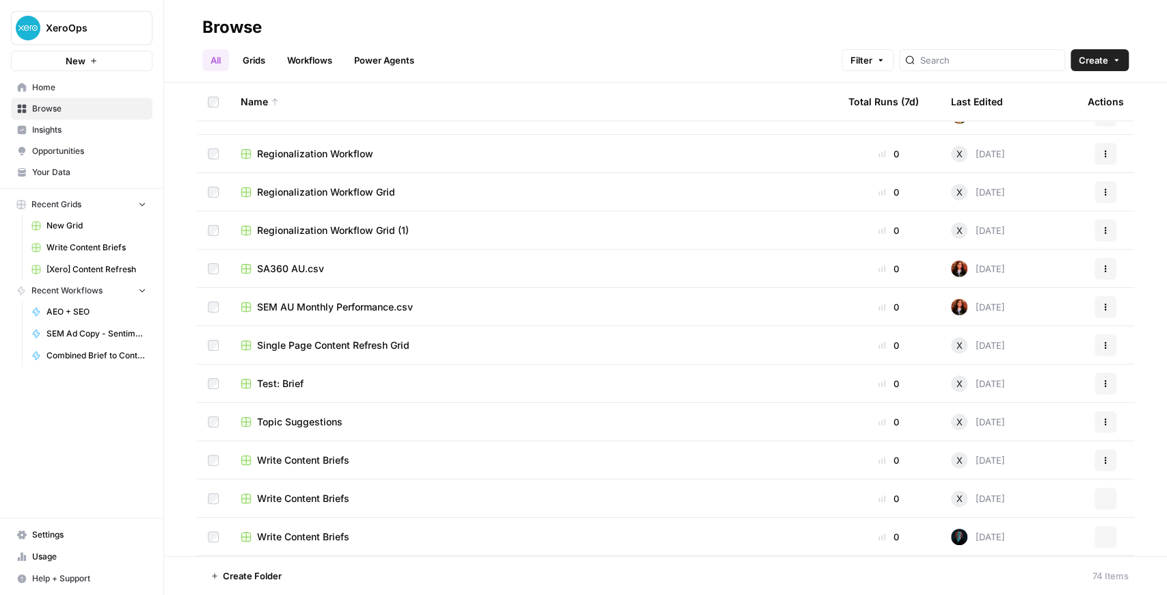
scroll to position [638, 0]
click at [323, 61] on link "Workflows" at bounding box center [310, 60] width 62 height 22
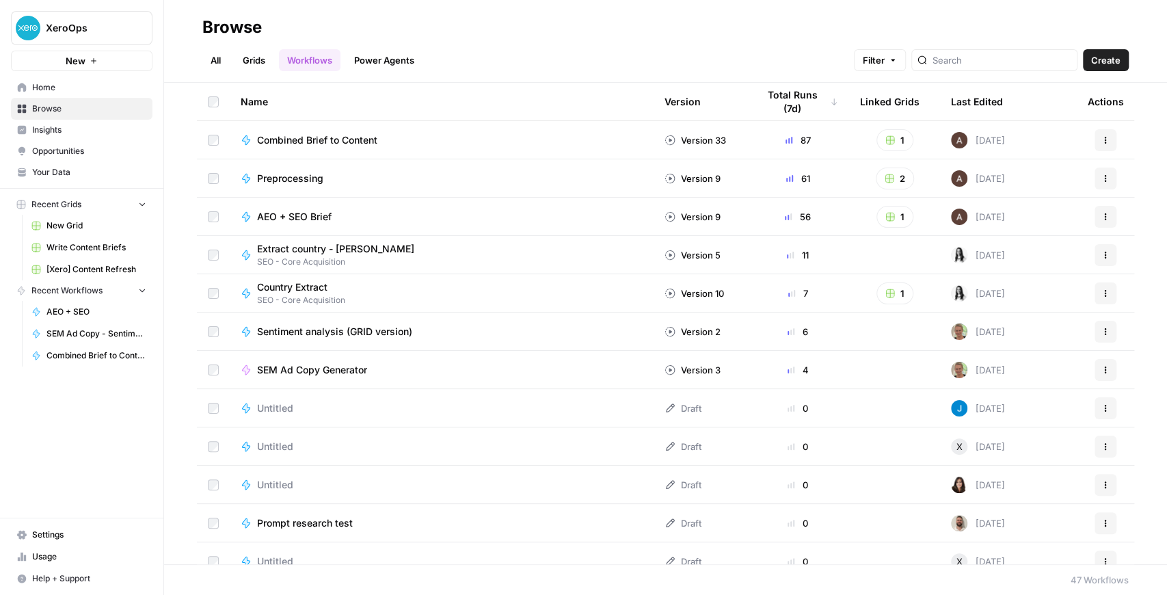
click at [316, 284] on span "Country Extract" at bounding box center [295, 287] width 77 height 14
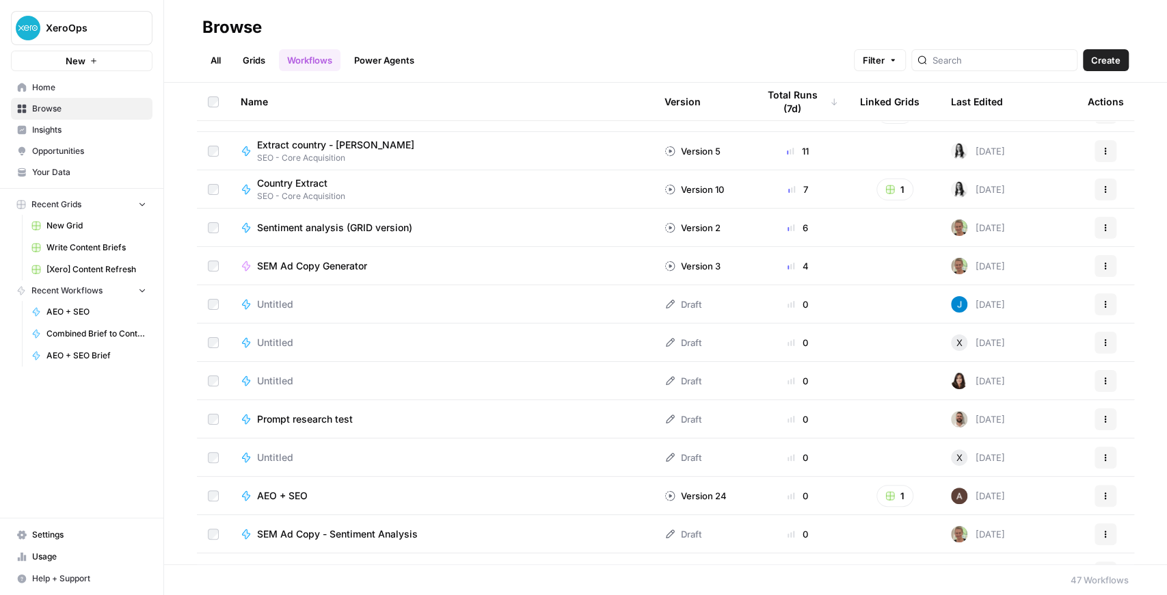
scroll to position [79, 0]
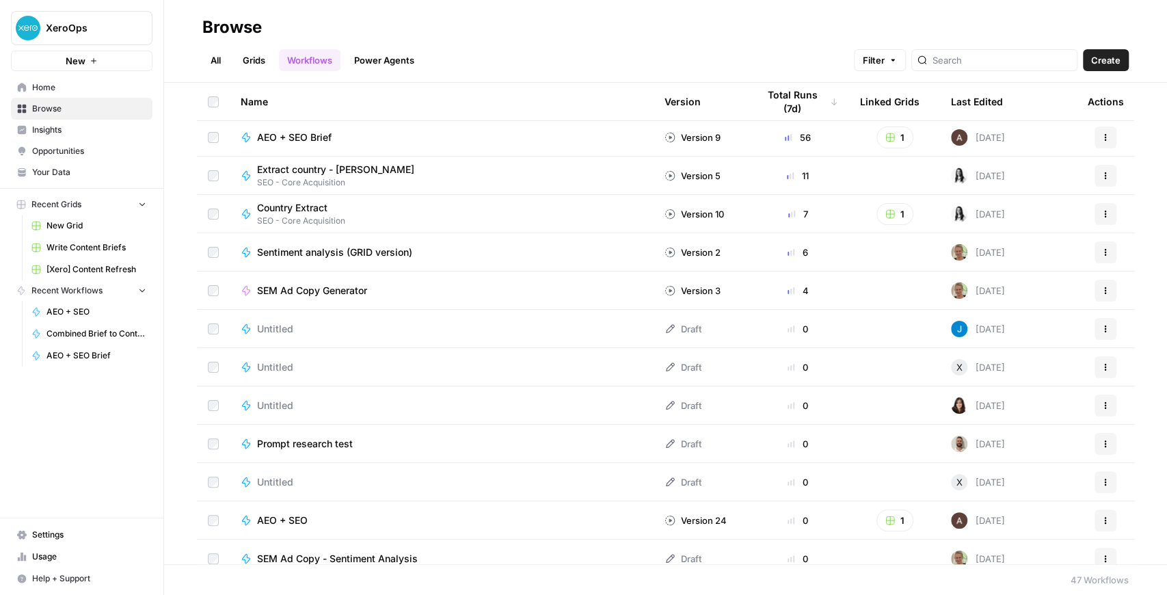
click at [1101, 214] on icon "button" at bounding box center [1105, 214] width 8 height 8
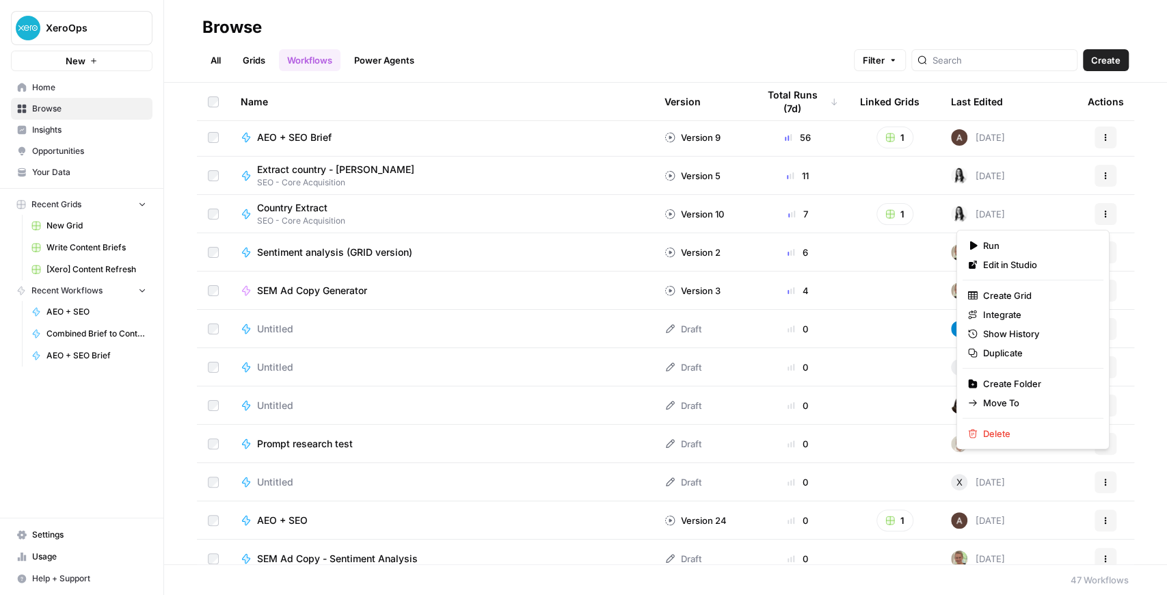
click at [895, 210] on button "1" at bounding box center [894, 214] width 37 height 22
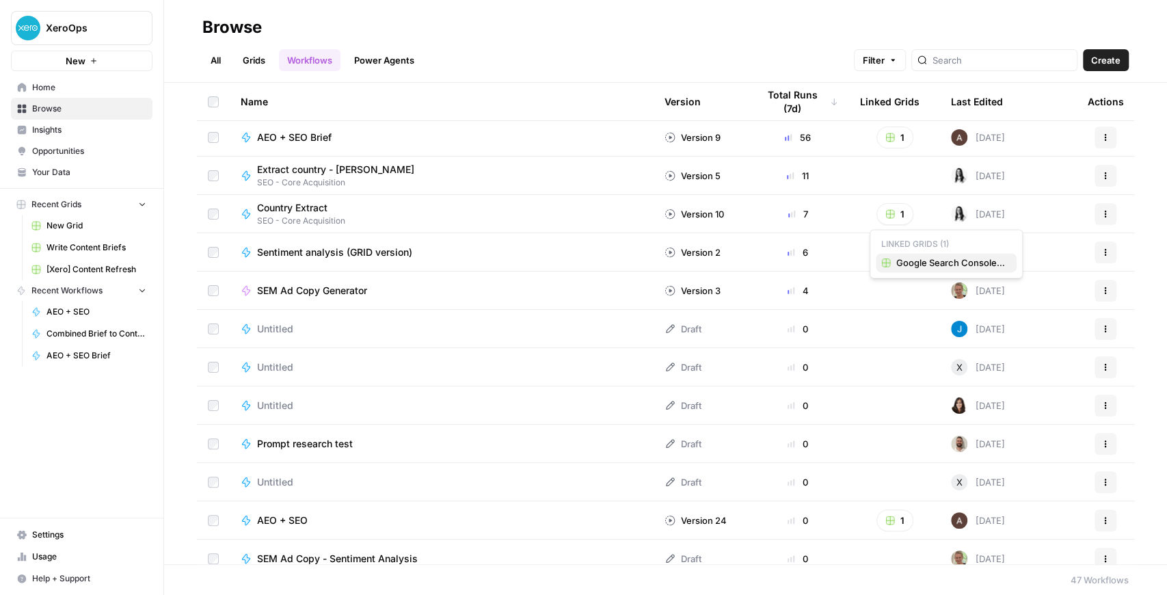
click at [914, 262] on span "Google Search Console - https://www.xero.com/" at bounding box center [950, 263] width 109 height 14
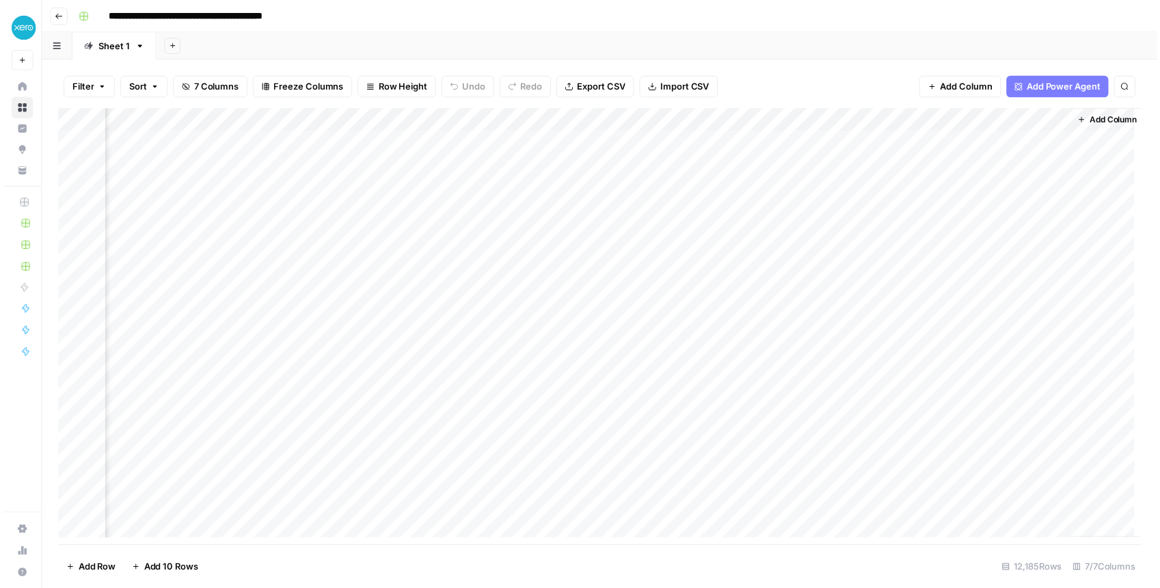
scroll to position [0, 122]
click at [1034, 141] on div "Add Column" at bounding box center [602, 329] width 1095 height 441
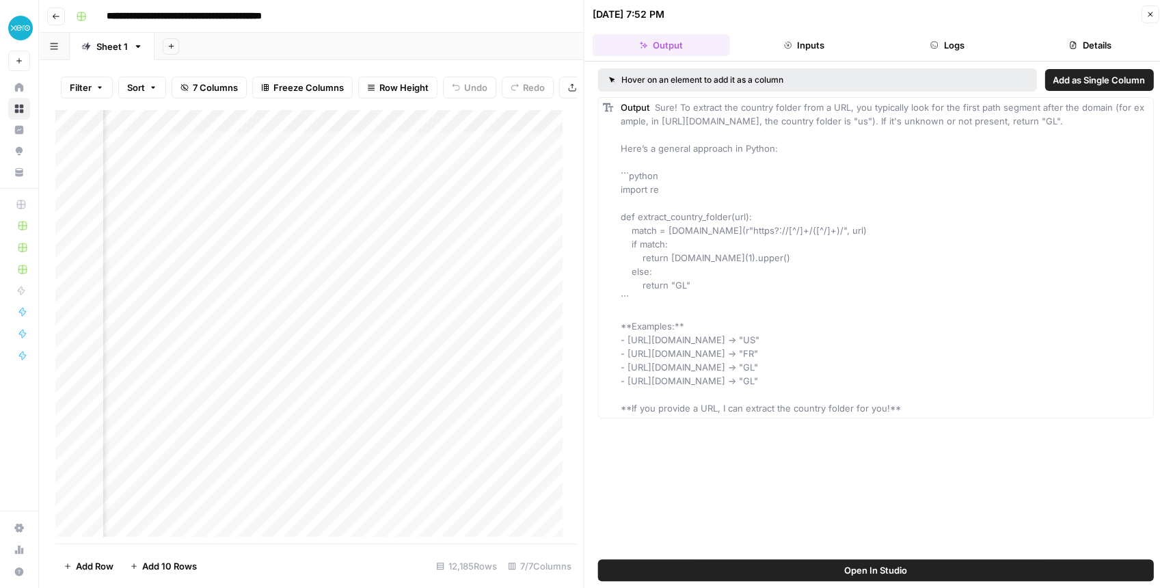
click at [891, 573] on span "Open In Studio" at bounding box center [875, 570] width 63 height 14
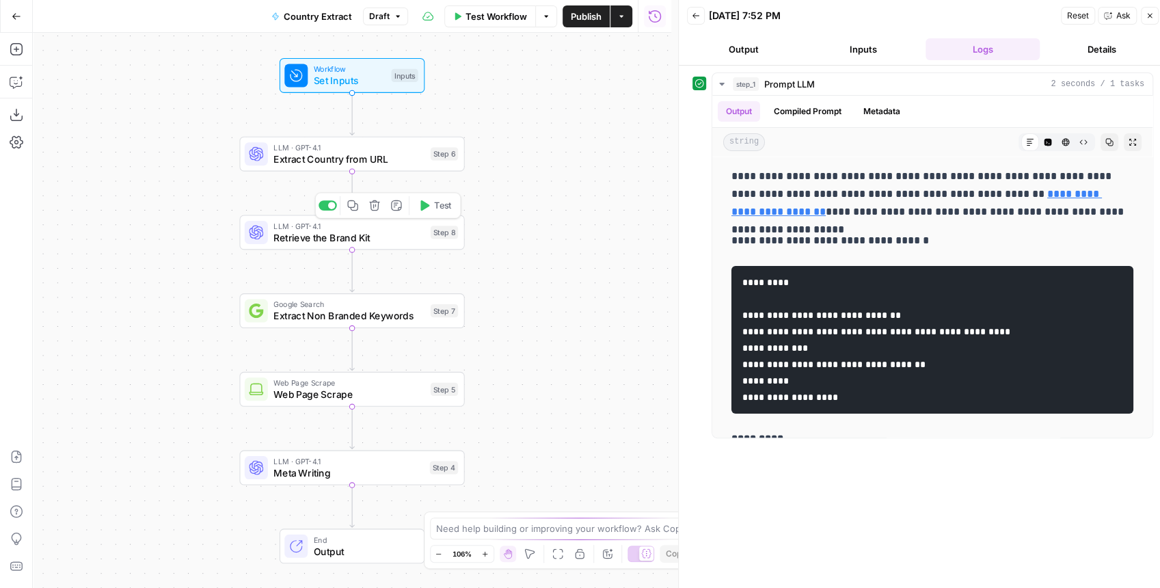
click at [391, 246] on div "LLM · GPT-4.1 Retrieve the Brand Kit Step 8 Copy step Delete step Add Note Test" at bounding box center [351, 232] width 225 height 35
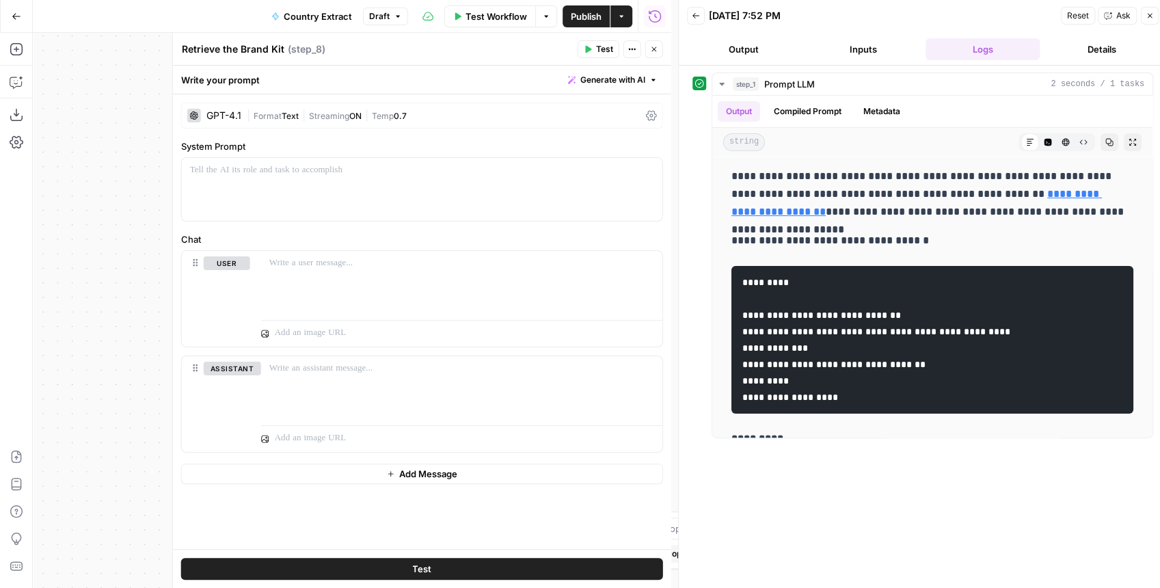
click at [660, 47] on button "Close" at bounding box center [654, 49] width 18 height 18
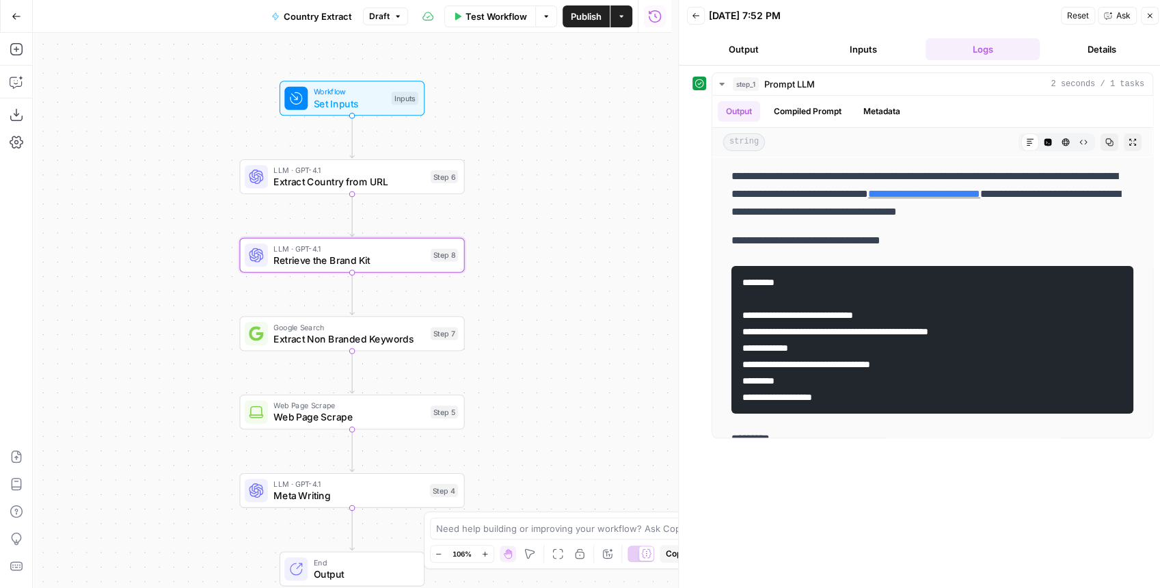
click at [394, 346] on div "Google Search Extract Non Branded Keywords Step 7 Copy step Delete step Add Not…" at bounding box center [351, 333] width 225 height 35
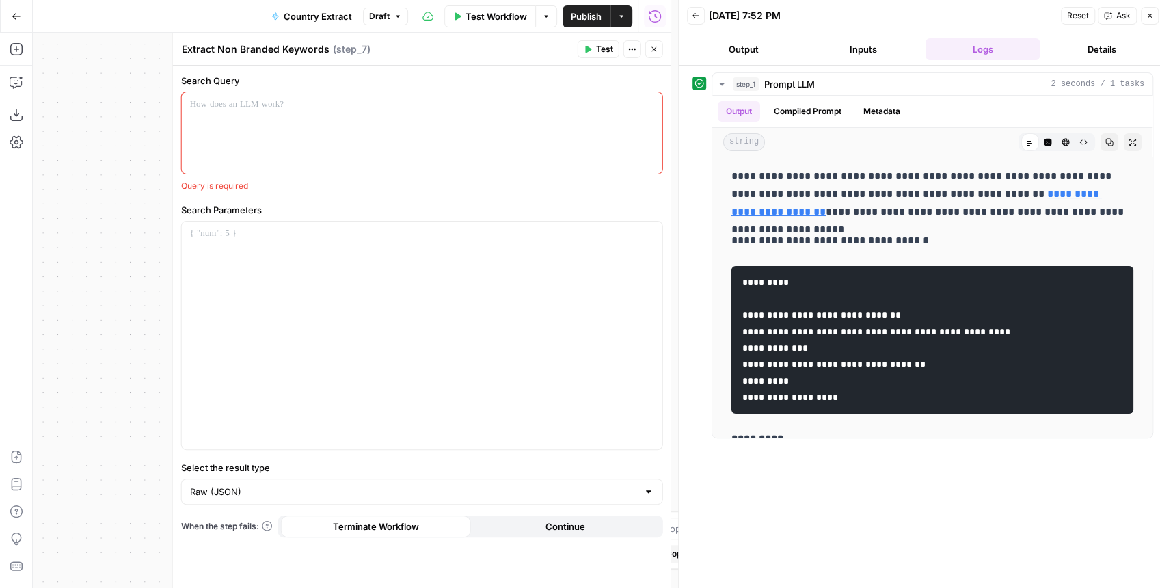
click at [656, 46] on icon "button" at bounding box center [654, 49] width 8 height 8
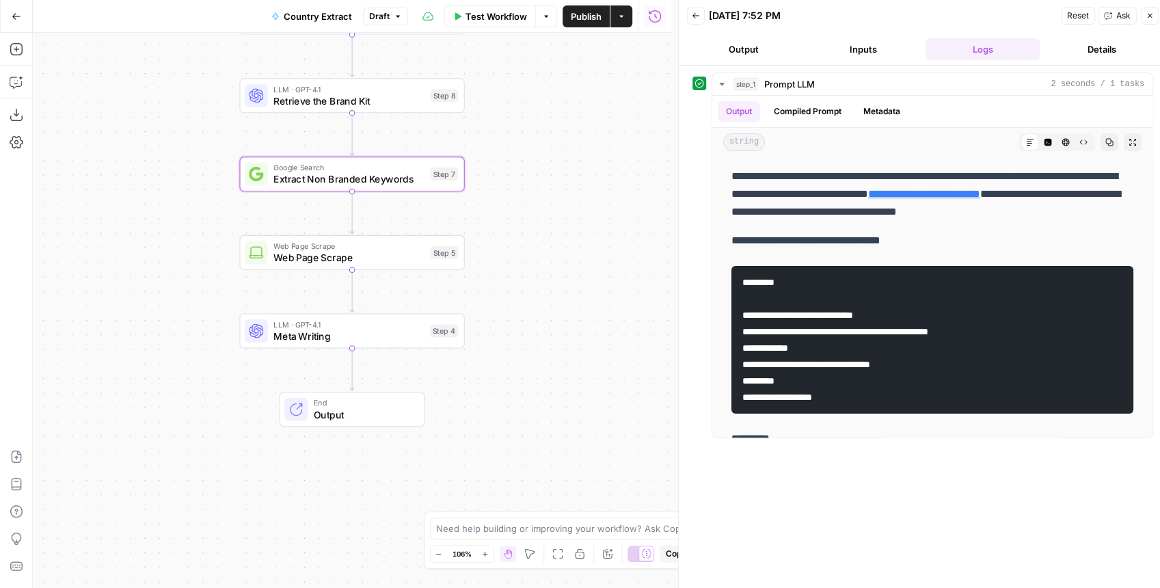
click at [876, 21] on div "[DATE] 7:52 PM" at bounding box center [883, 16] width 348 height 14
